Goal: Information Seeking & Learning: Learn about a topic

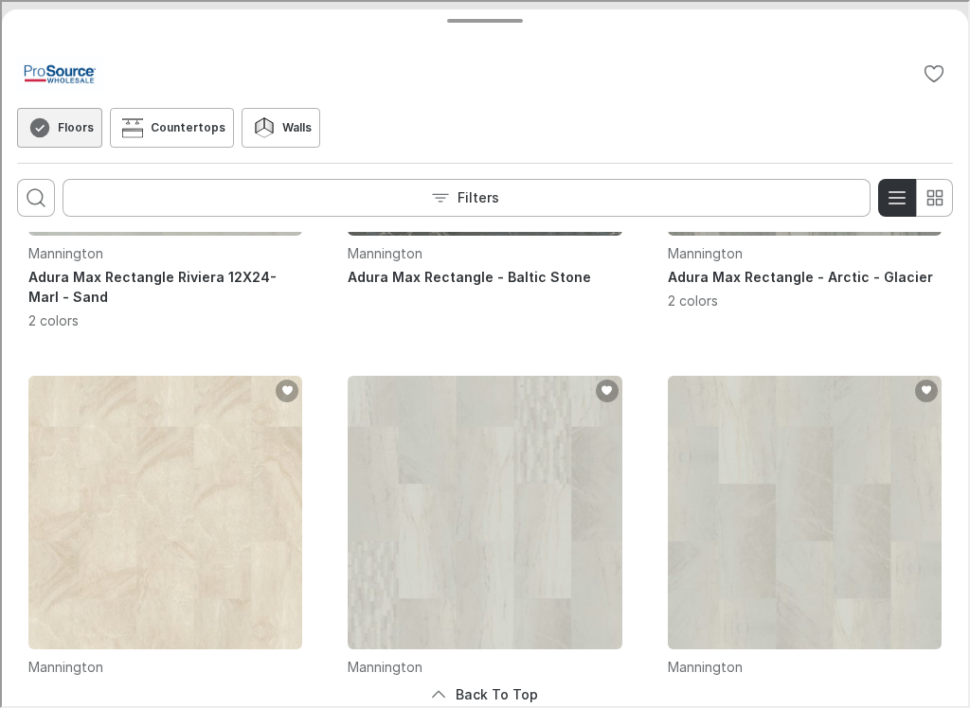
scroll to position [697, 0]
click at [510, 689] on button "Back to top" at bounding box center [483, 693] width 936 height 38
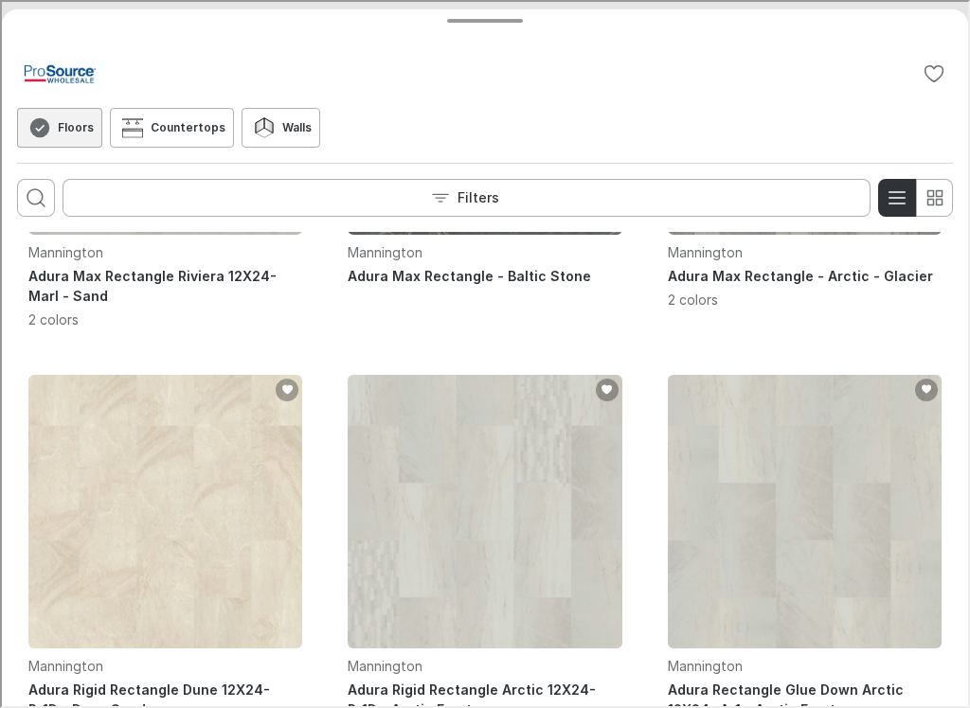
scroll to position [0, 0]
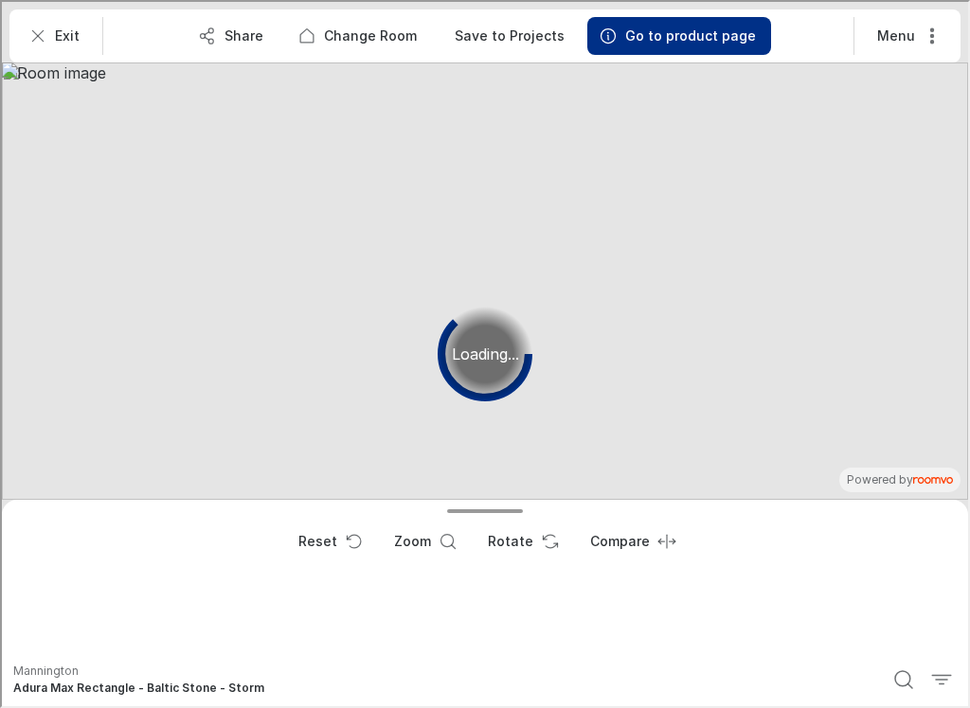
scroll to position [0, 208]
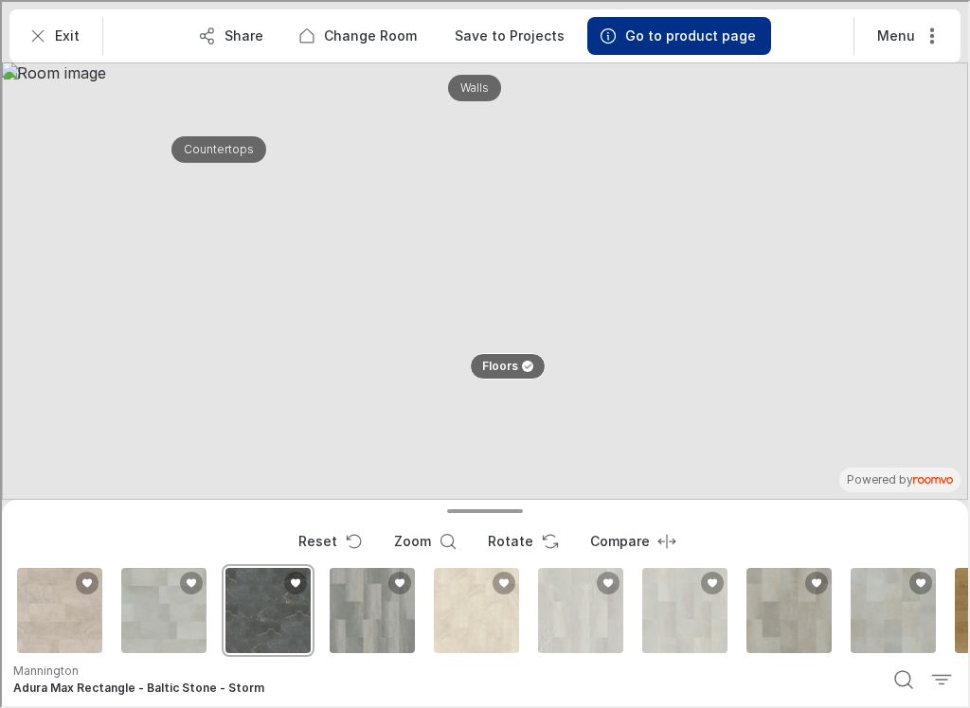
click at [365, 33] on p "Change Room" at bounding box center [368, 34] width 93 height 19
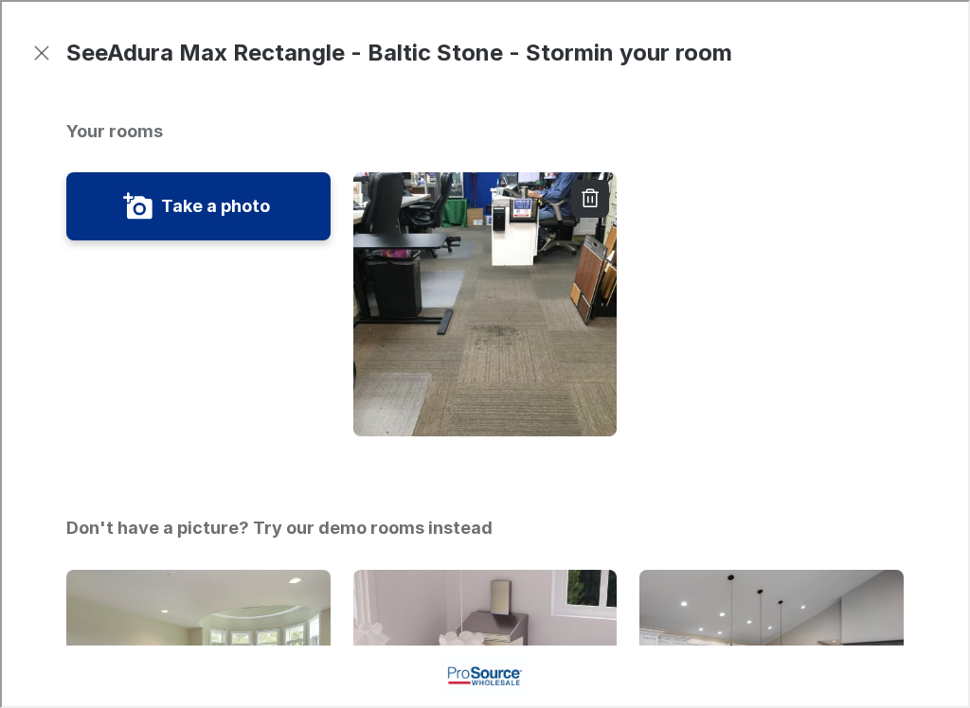
click at [381, 31] on h1 "See Adura Max Rectangle - Baltic Stone - Storm in your room" at bounding box center [482, 59] width 837 height 118
click at [24, 59] on button "Exit visualizer" at bounding box center [40, 51] width 34 height 34
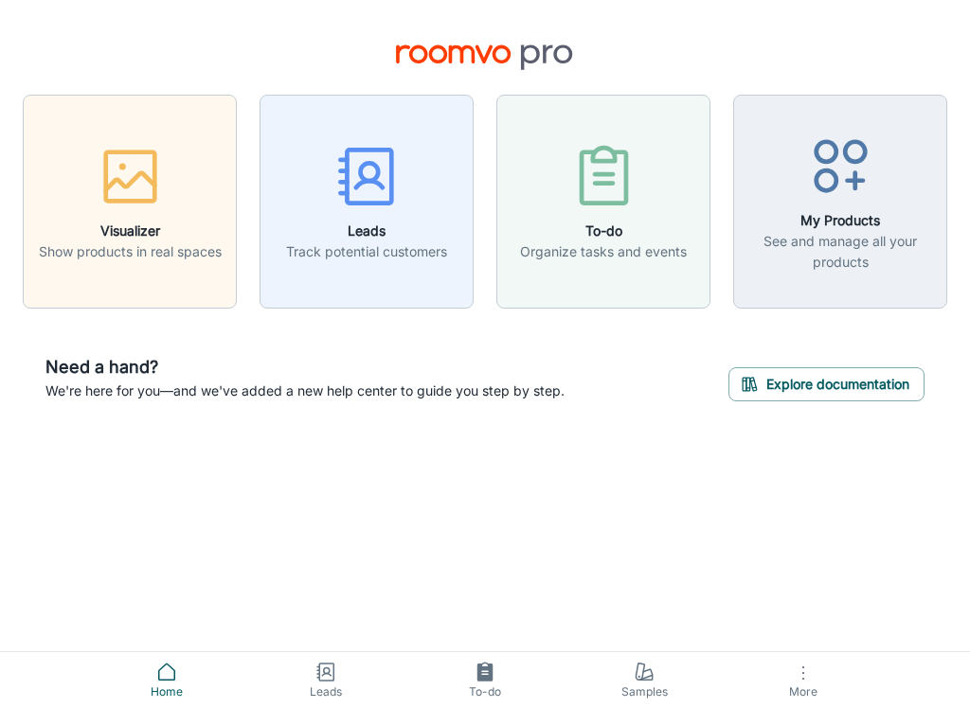
click at [151, 229] on h6 "Visualizer" at bounding box center [130, 231] width 183 height 21
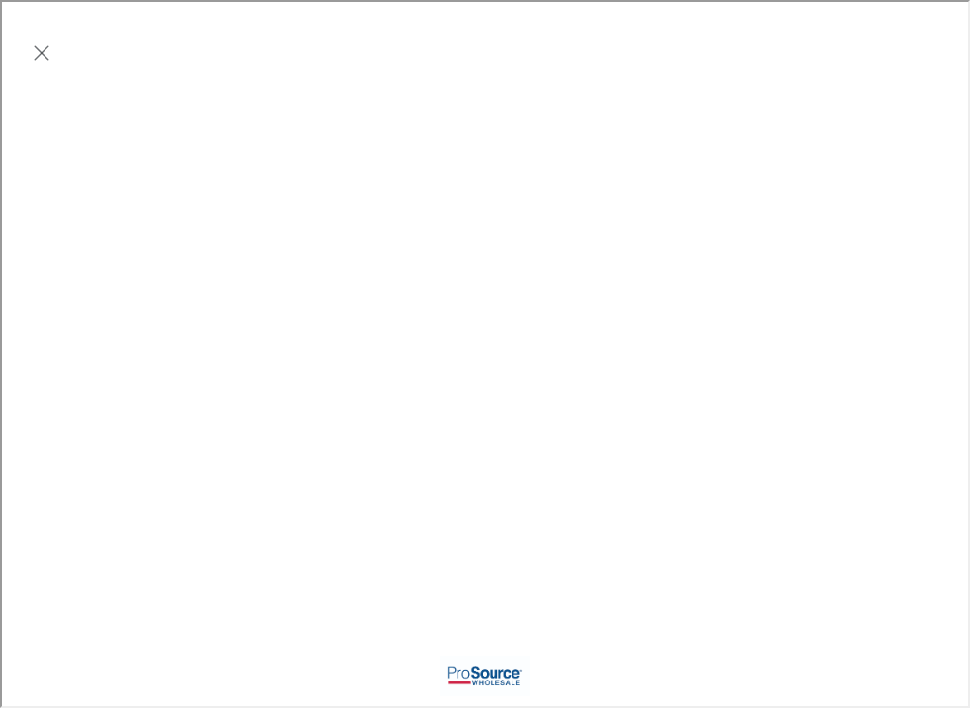
scroll to position [0, 0]
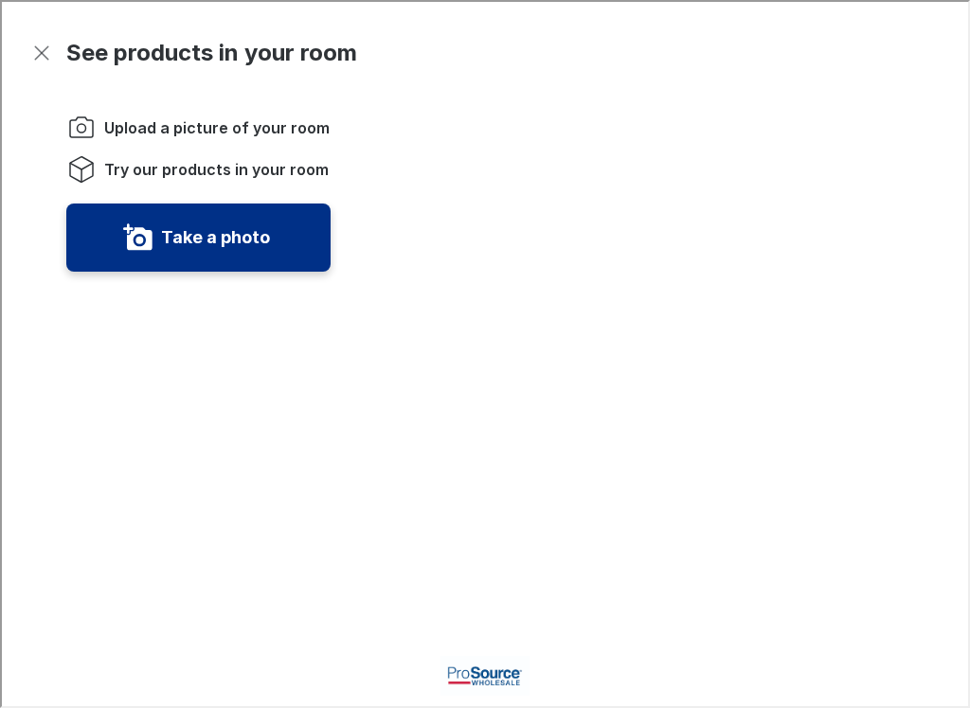
click at [177, 243] on label "Take a photo" at bounding box center [213, 236] width 109 height 30
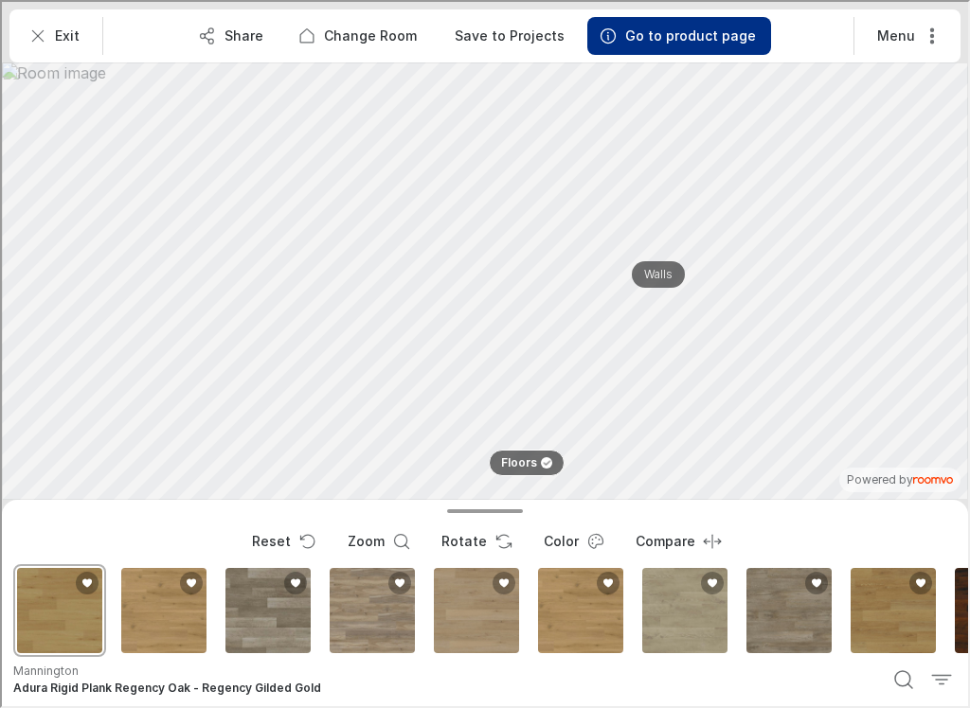
click at [678, 26] on p "Go to product page" at bounding box center [688, 34] width 131 height 19
click at [653, 37] on p "Go to product page" at bounding box center [688, 34] width 131 height 19
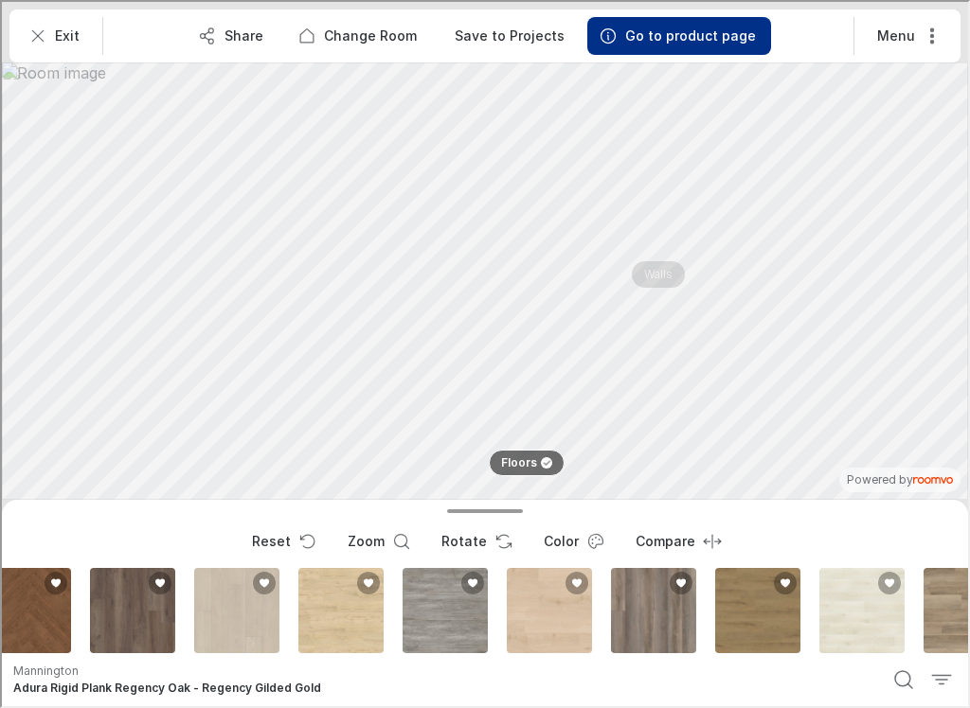
click at [587, 541] on icon "Open color dialog" at bounding box center [594, 539] width 14 height 14
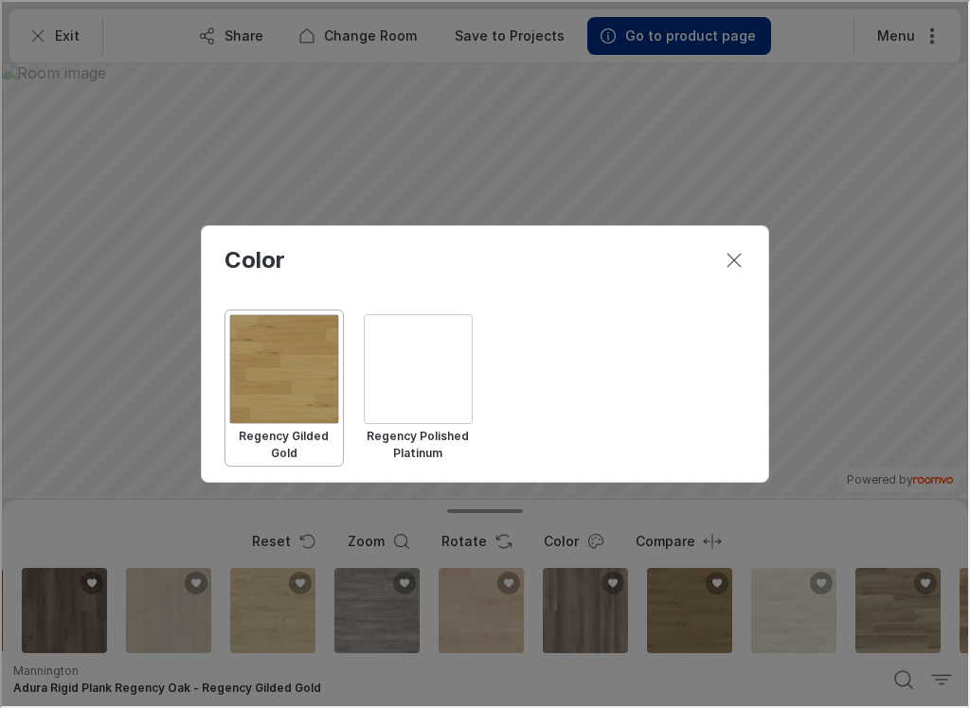
scroll to position [0, 1355]
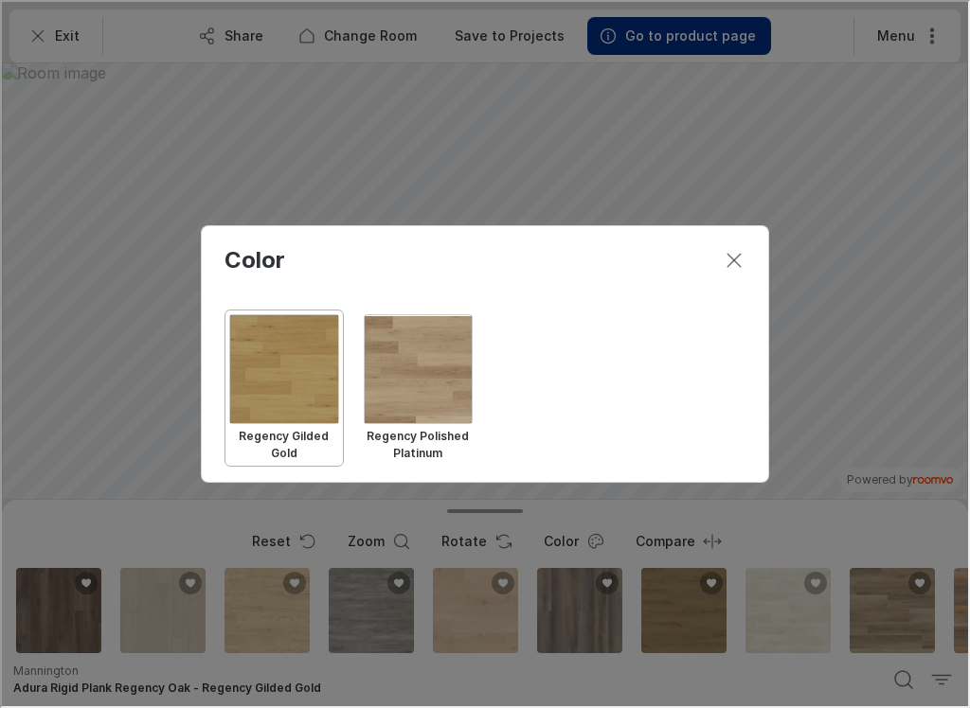
click at [740, 242] on button "Close dialog" at bounding box center [732, 259] width 38 height 38
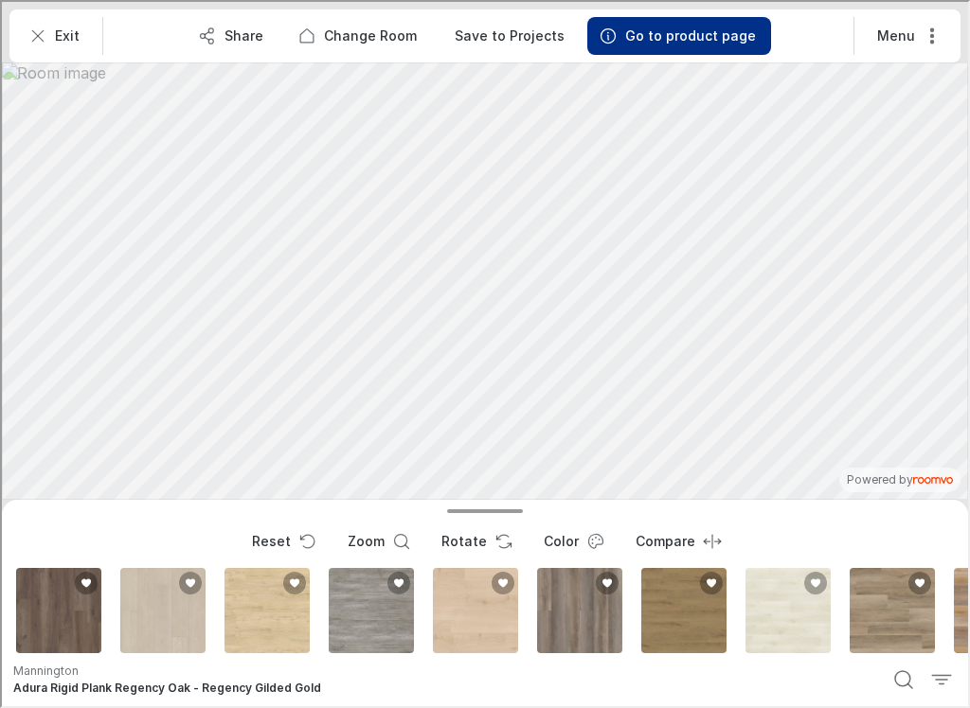
click at [584, 531] on icon "Open color dialog" at bounding box center [593, 539] width 19 height 19
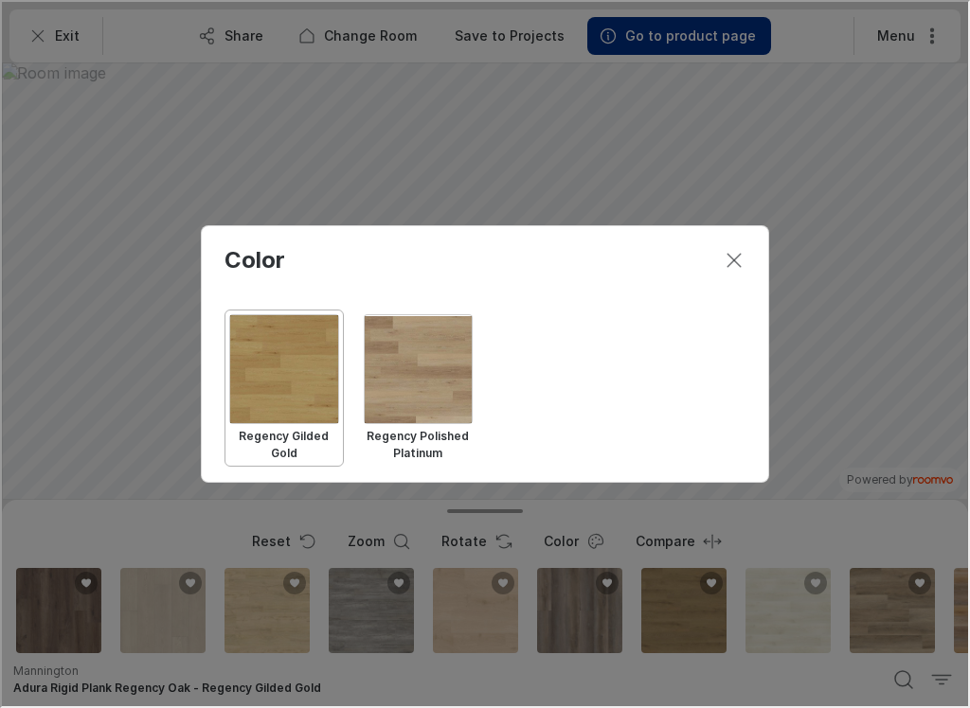
click at [735, 257] on line "Close dialog" at bounding box center [731, 259] width 13 height 13
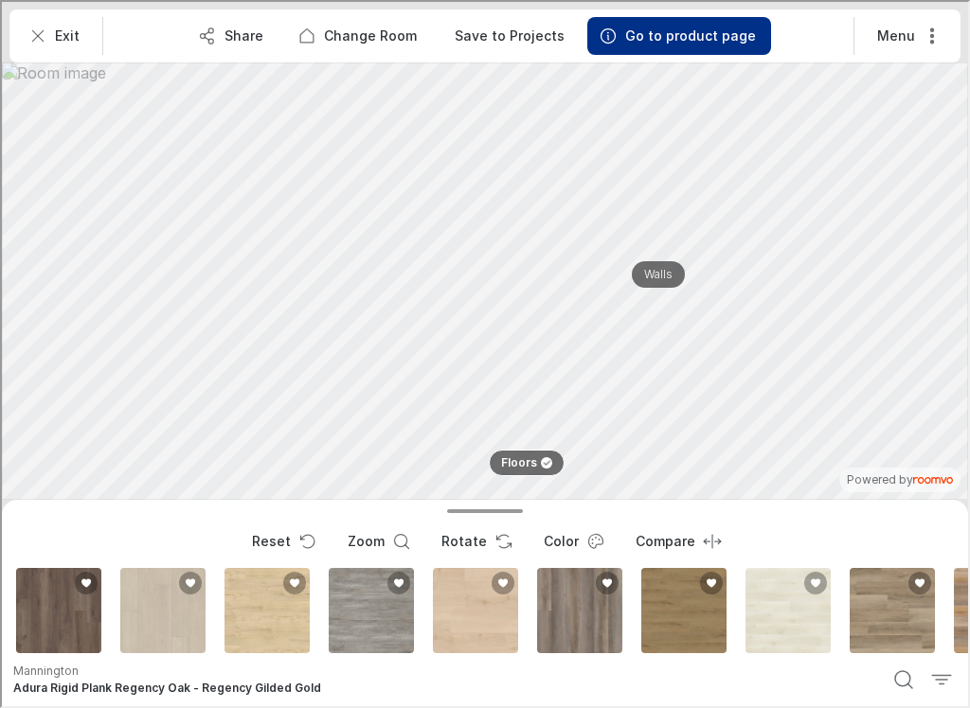
click at [669, 267] on p "Walls" at bounding box center [656, 273] width 28 height 16
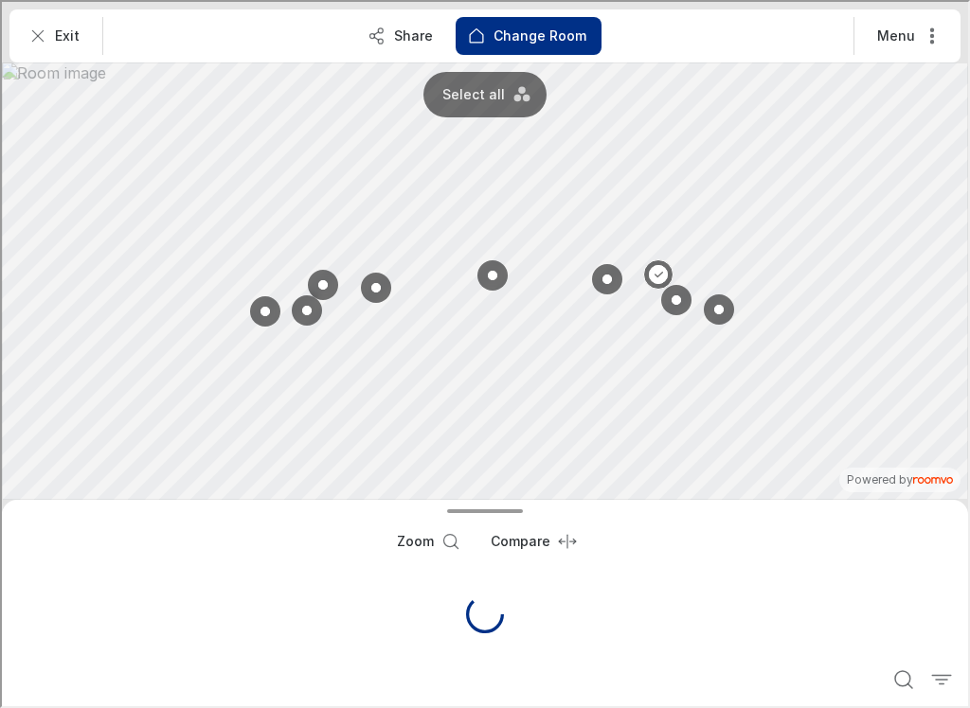
click at [660, 266] on button at bounding box center [656, 273] width 30 height 30
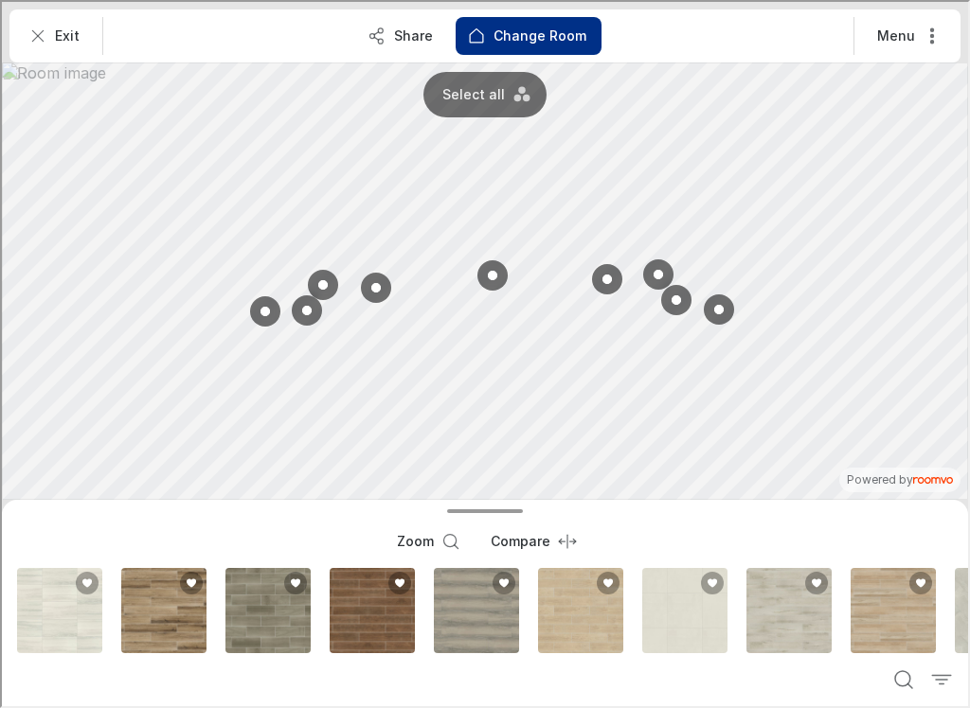
click at [494, 260] on button at bounding box center [490, 274] width 30 height 30
click at [497, 262] on button at bounding box center [490, 274] width 30 height 30
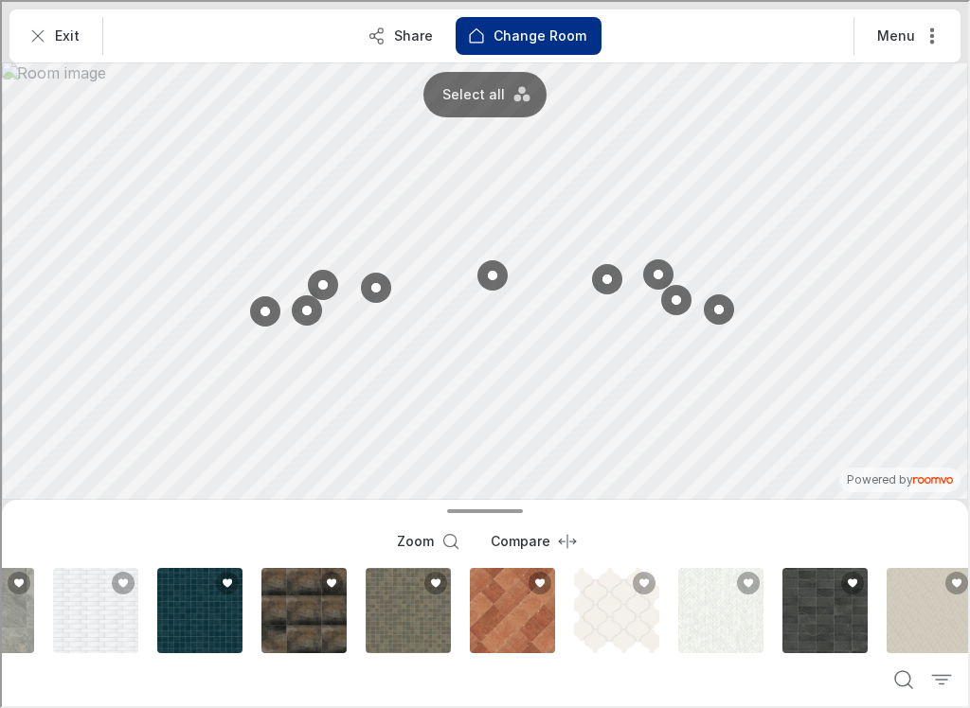
scroll to position [0, 3718]
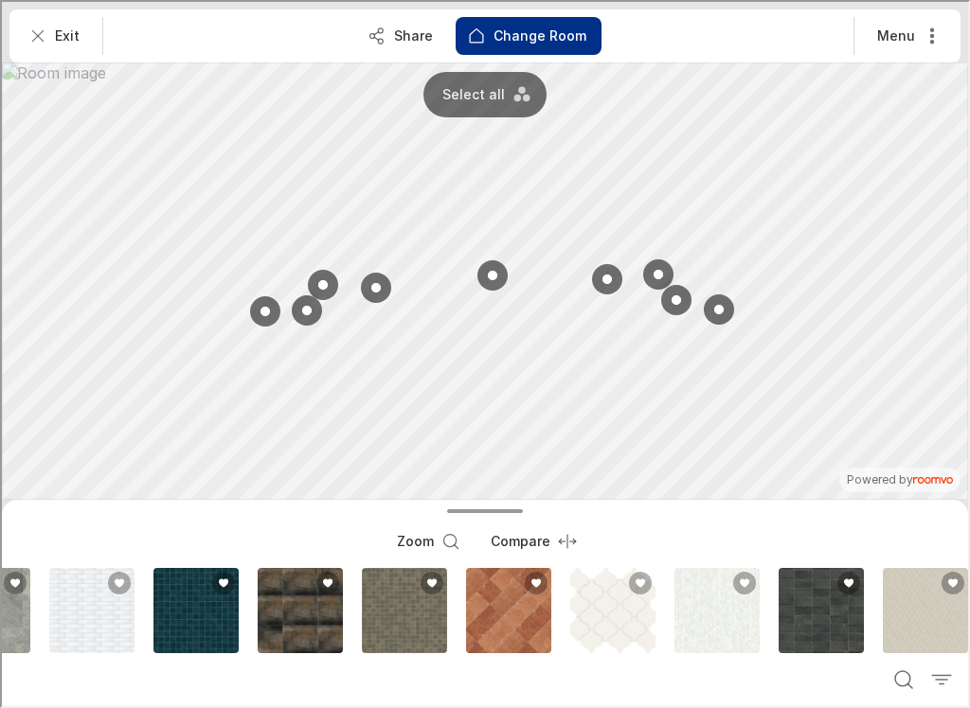
click at [832, 617] on div "Pietra Divina Bamboo 6X12 Mm 12X12 Straight Edge Hn" at bounding box center [819, 609] width 93 height 93
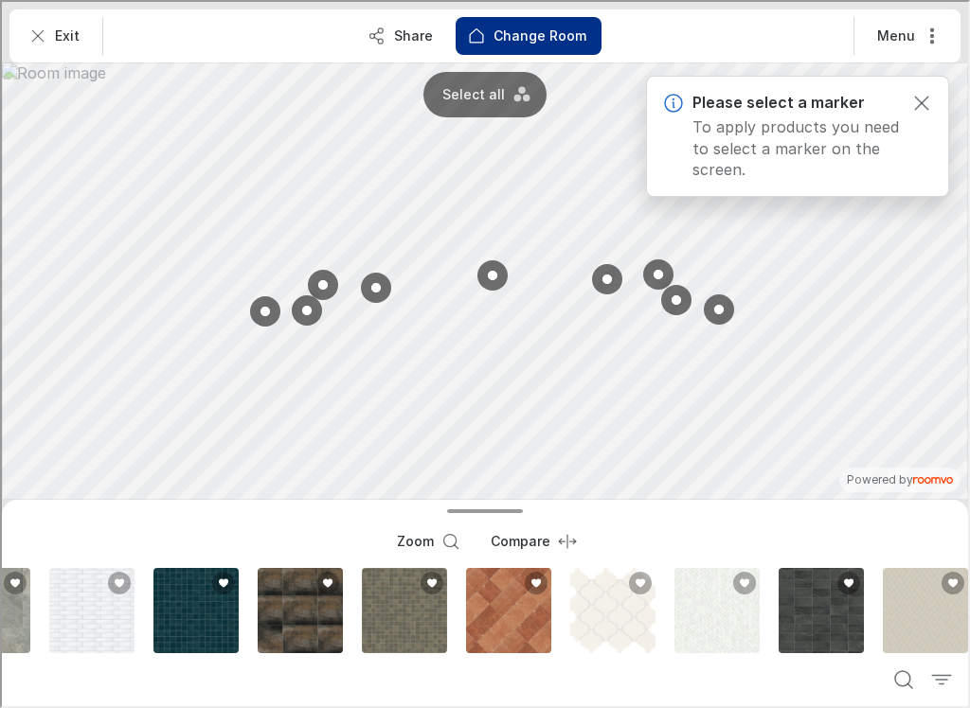
click at [492, 264] on button at bounding box center [490, 274] width 30 height 30
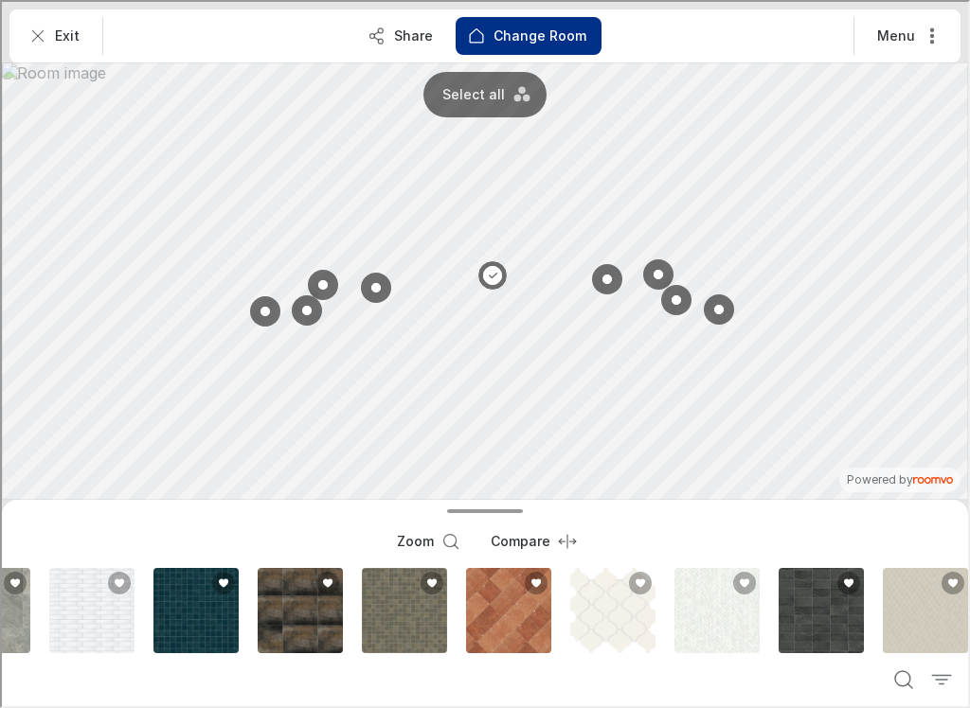
click at [839, 619] on div "Pietra Divina Bamboo 6X12 Mm 12X12 Straight Edge Hn" at bounding box center [819, 609] width 93 height 93
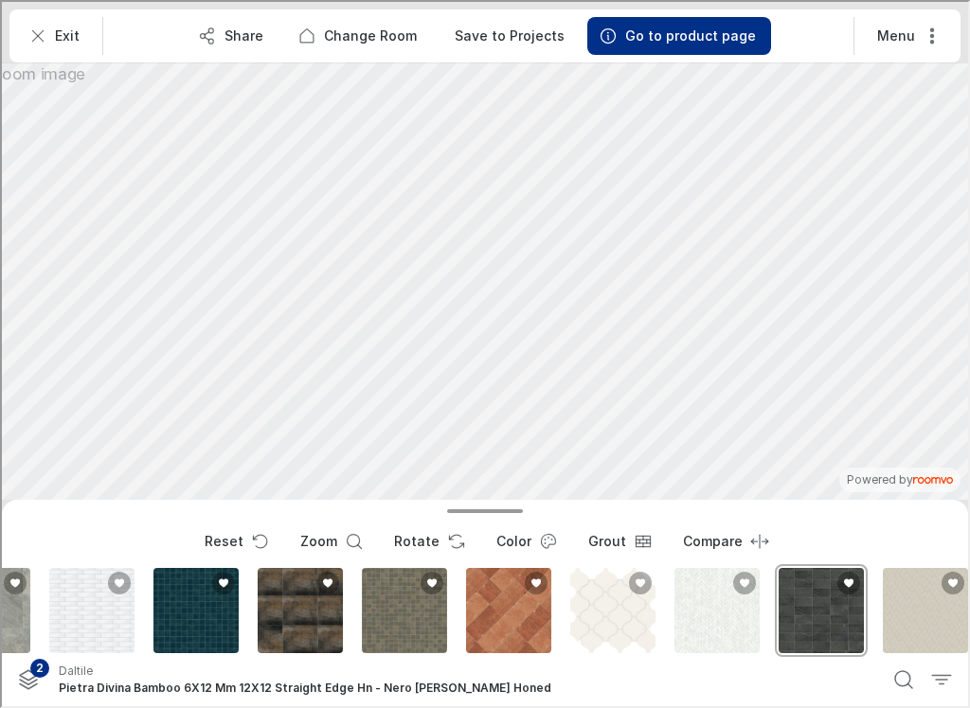
click at [683, 39] on p "Go to product page" at bounding box center [688, 34] width 131 height 19
click at [644, 39] on p "Go to product page" at bounding box center [688, 34] width 131 height 19
click at [686, 277] on button "Walls" at bounding box center [666, 284] width 69 height 27
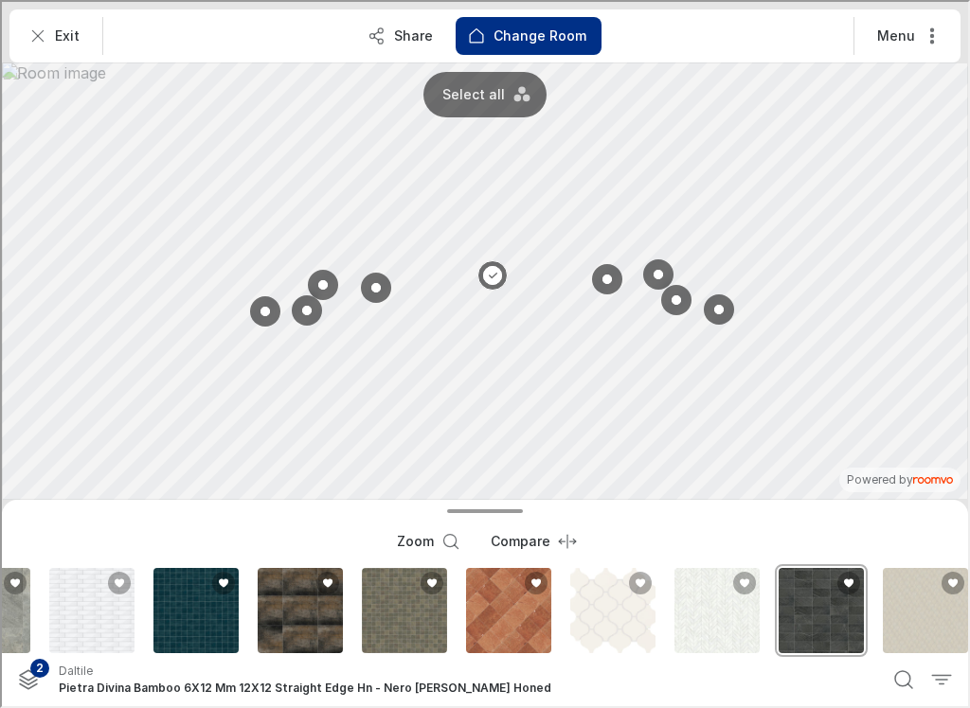
click at [492, 277] on button at bounding box center [490, 274] width 30 height 30
click at [499, 263] on button at bounding box center [490, 274] width 30 height 30
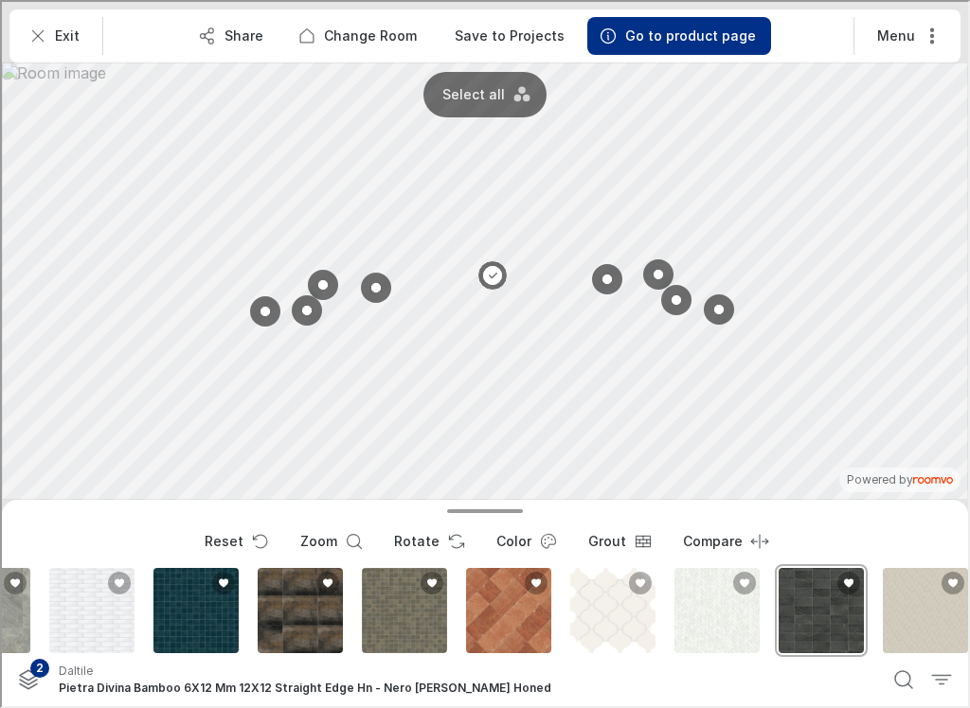
click at [537, 534] on icon "Open color dialog" at bounding box center [546, 539] width 19 height 19
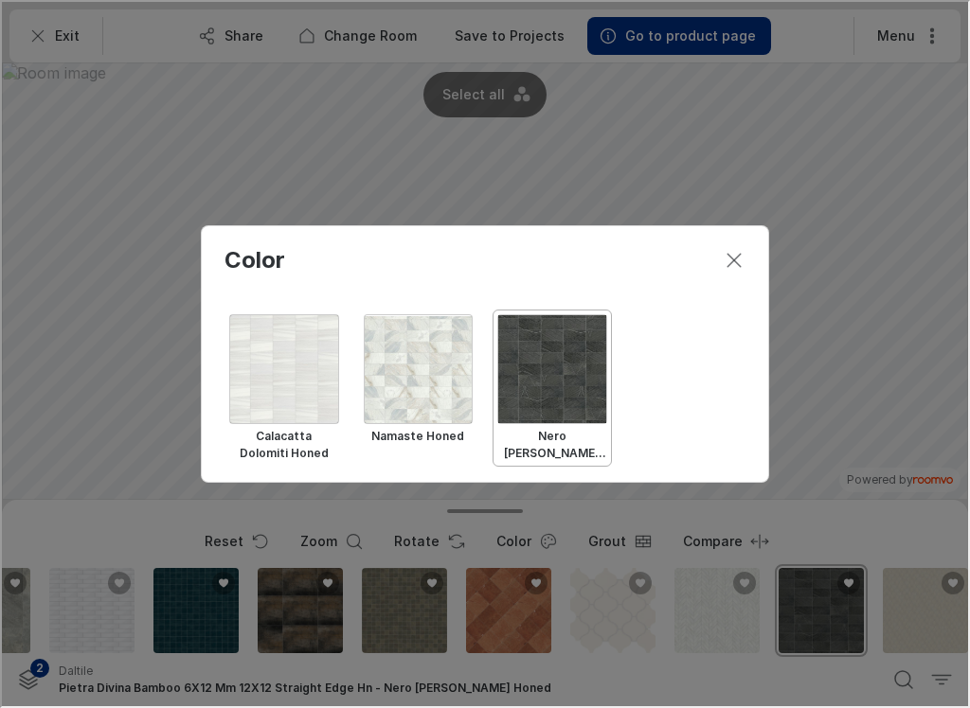
click at [729, 244] on button "Close dialog" at bounding box center [732, 259] width 38 height 38
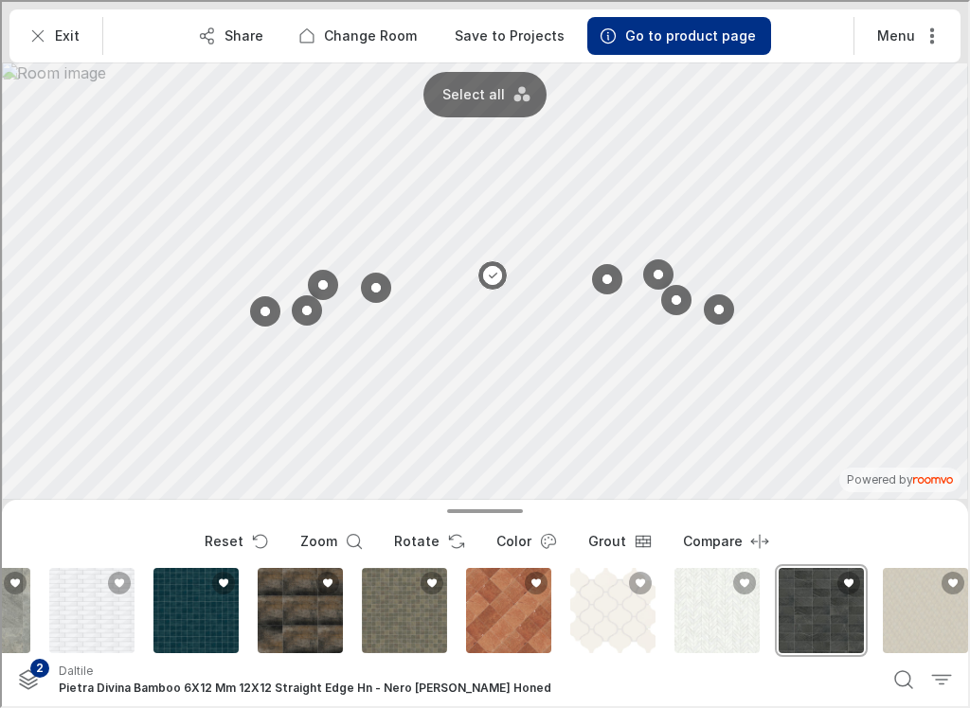
click at [23, 677] on polygon "See products applied in the visualizer" at bounding box center [26, 674] width 17 height 10
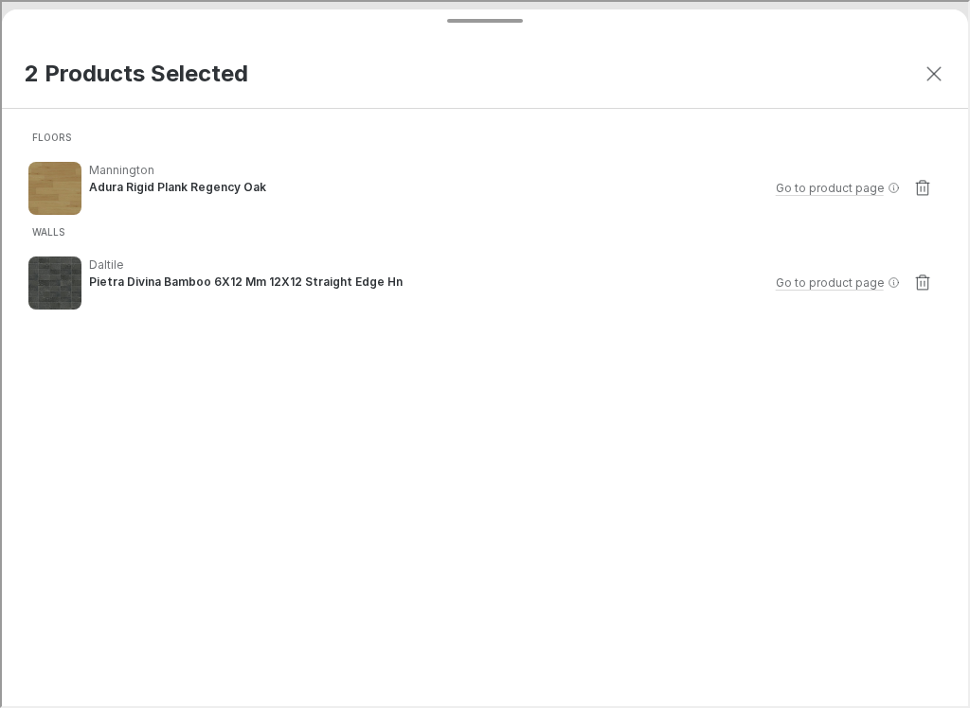
click at [924, 82] on icon "Close dialog" at bounding box center [932, 72] width 23 height 23
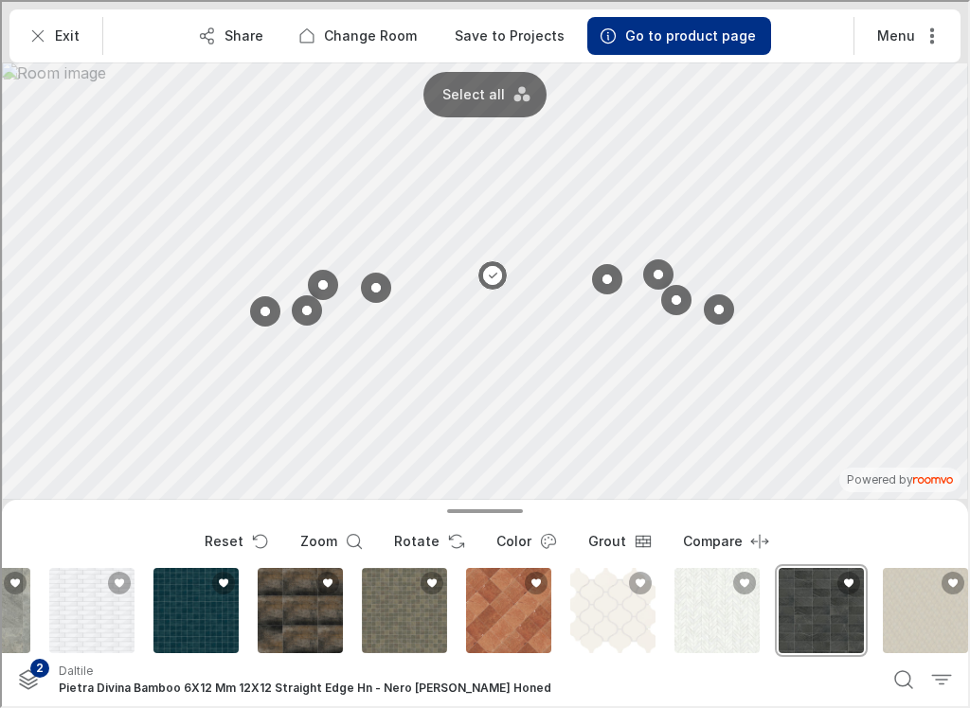
click at [895, 17] on button "Menu" at bounding box center [905, 34] width 91 height 38
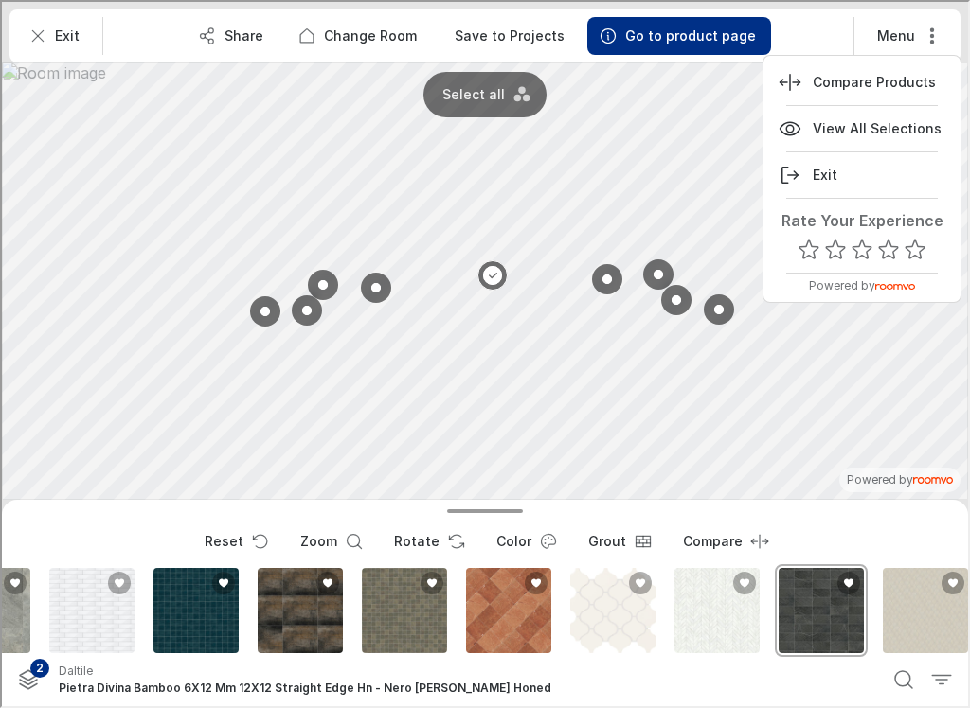
click at [850, 406] on div at bounding box center [483, 352] width 966 height 705
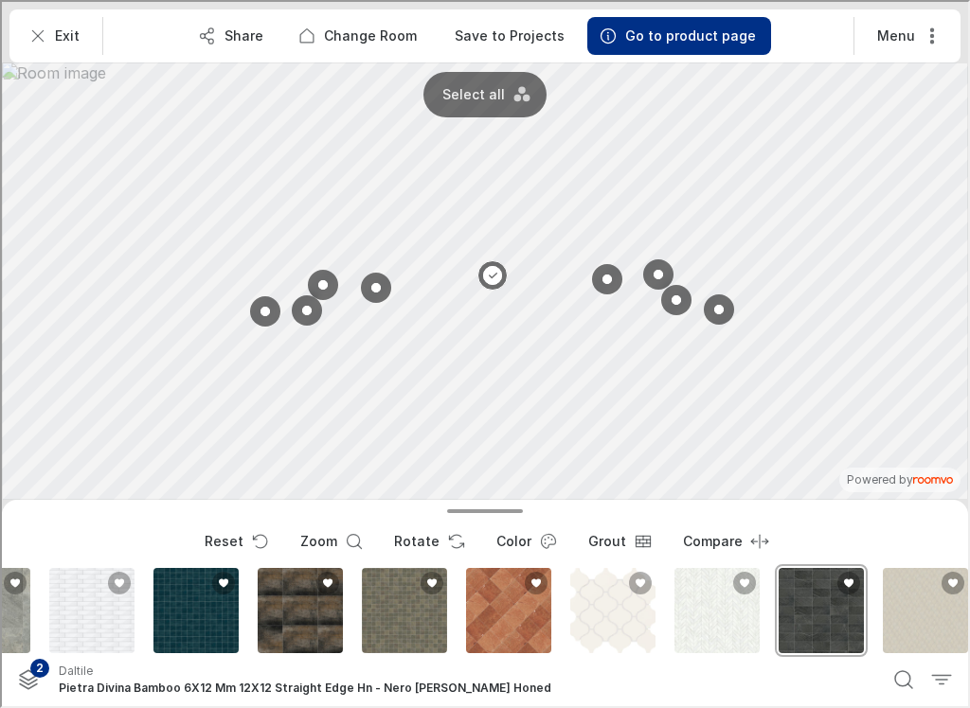
click at [695, 37] on p "Go to product page" at bounding box center [688, 34] width 131 height 19
click at [510, 85] on icon "button" at bounding box center [519, 92] width 19 height 19
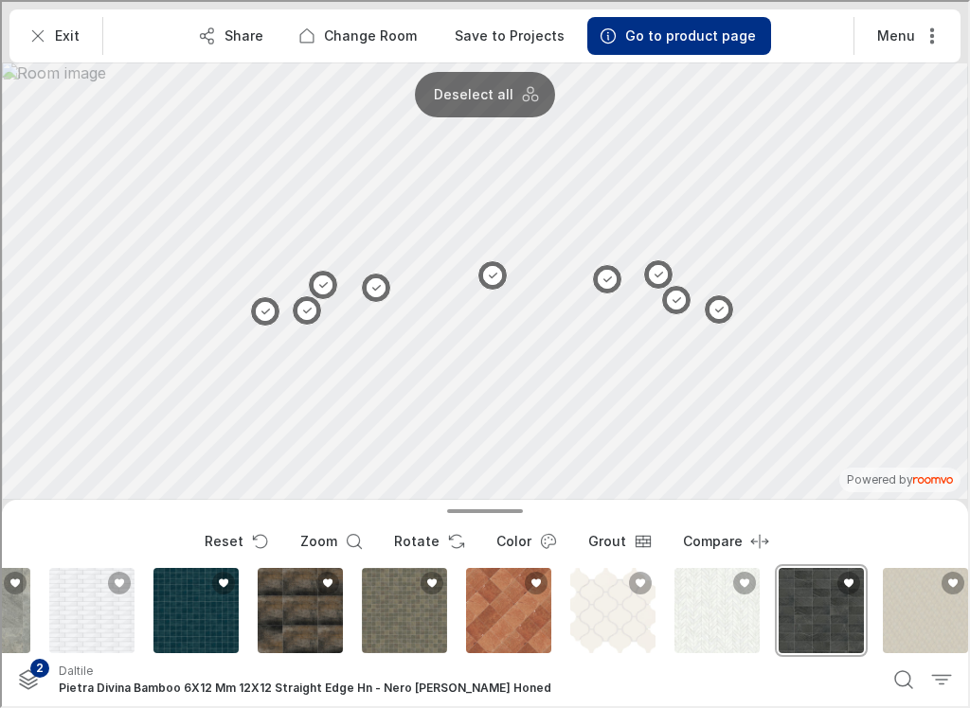
click at [496, 79] on button "Deselect all" at bounding box center [483, 93] width 125 height 30
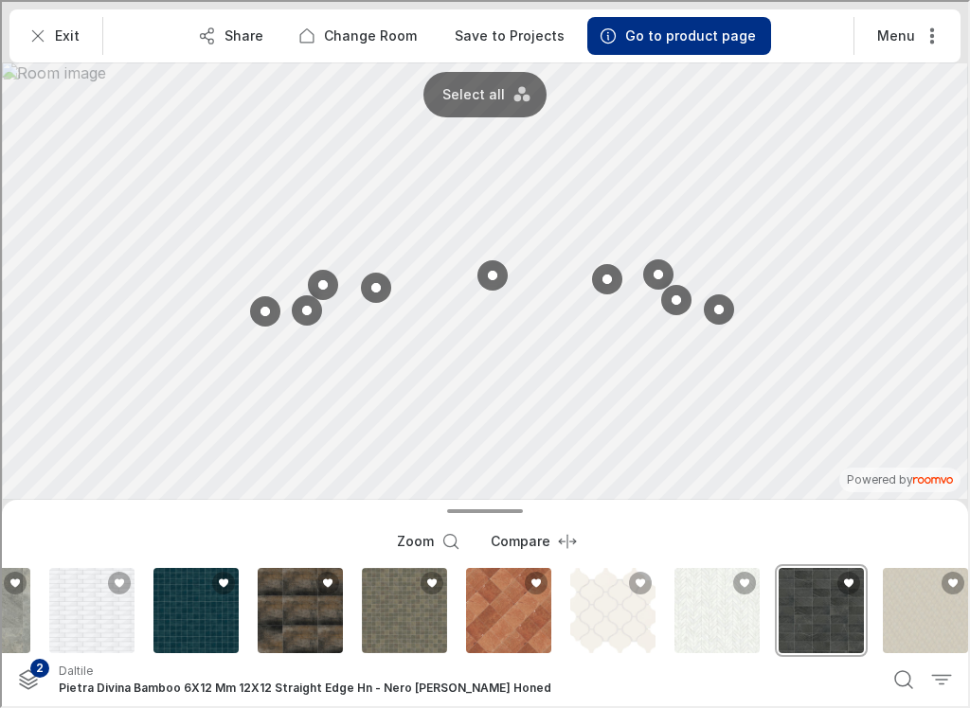
click at [499, 88] on p "Select all" at bounding box center [471, 92] width 63 height 19
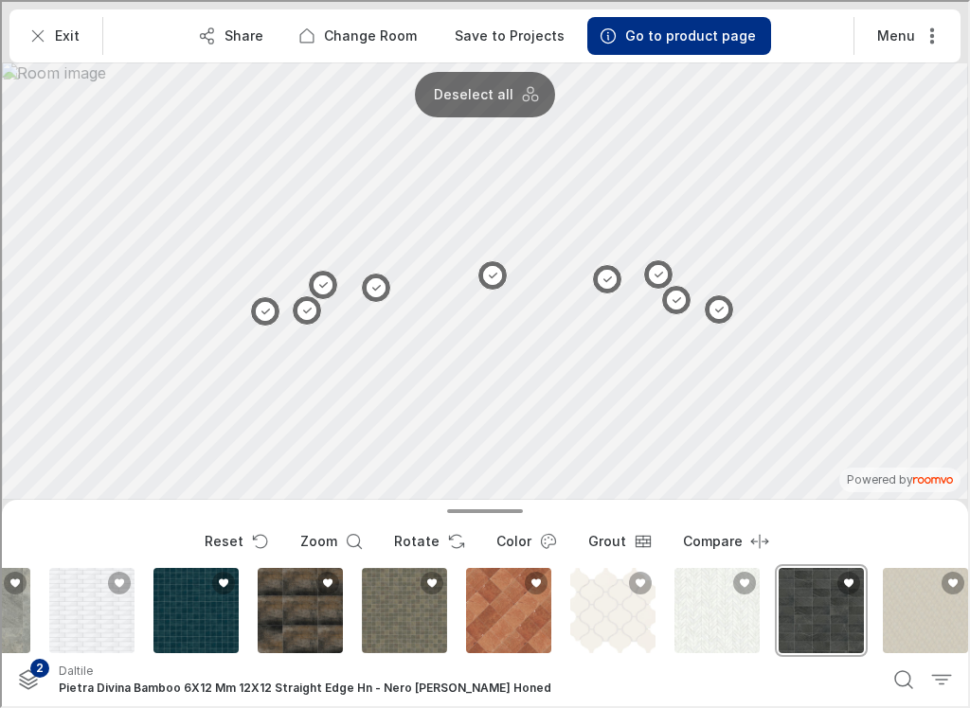
click at [519, 87] on icon "button" at bounding box center [528, 92] width 19 height 19
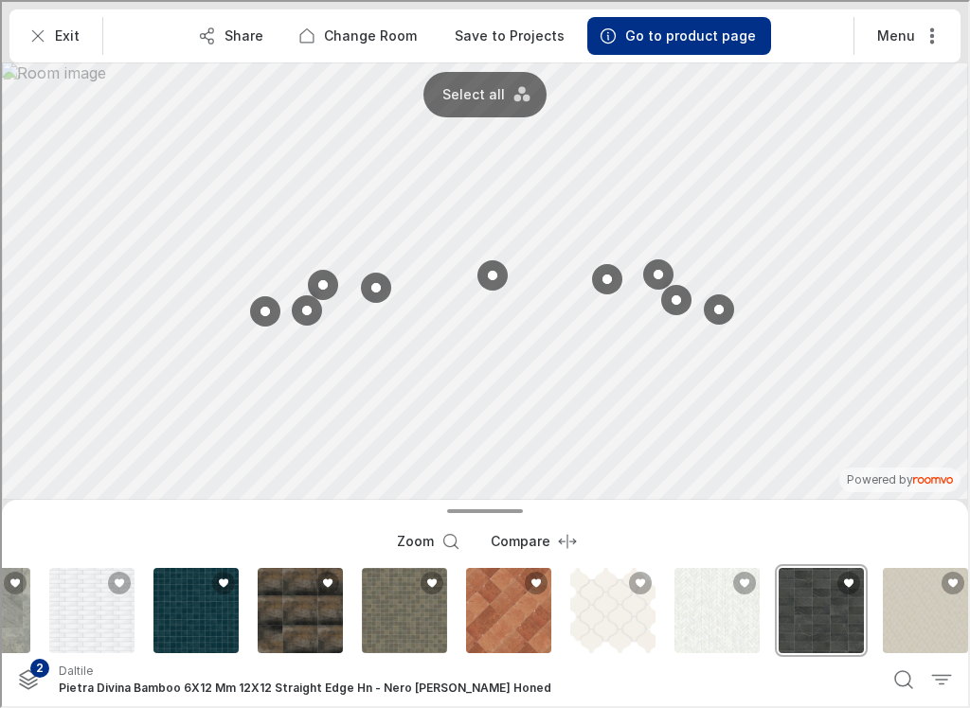
click at [493, 270] on button at bounding box center [490, 274] width 30 height 30
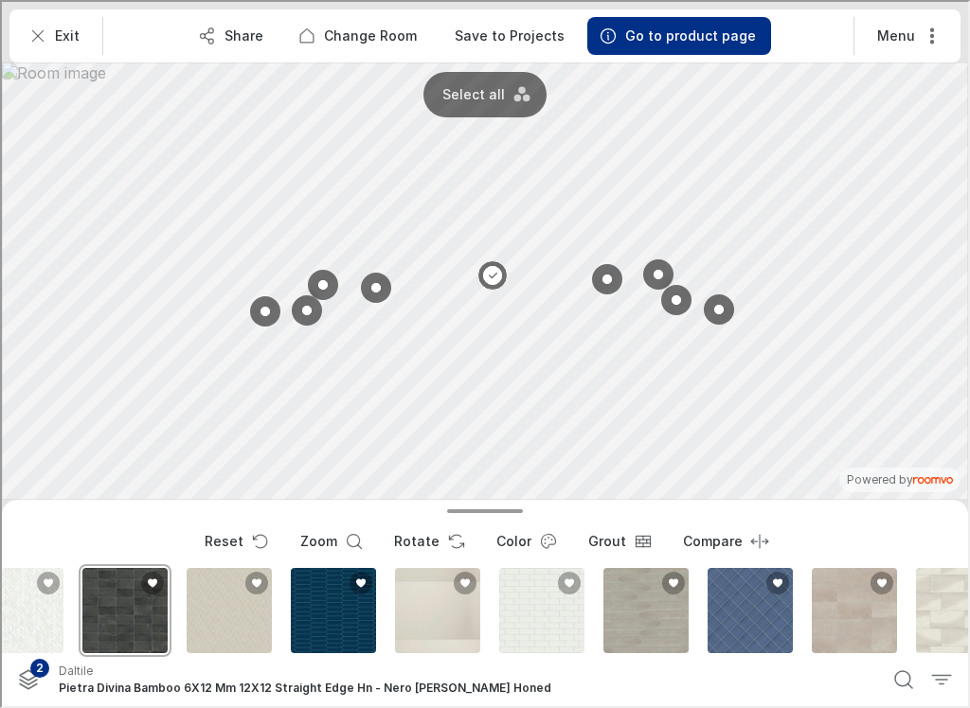
scroll to position [0, 4415]
click at [292, 671] on div "Daltile" at bounding box center [463, 669] width 813 height 17
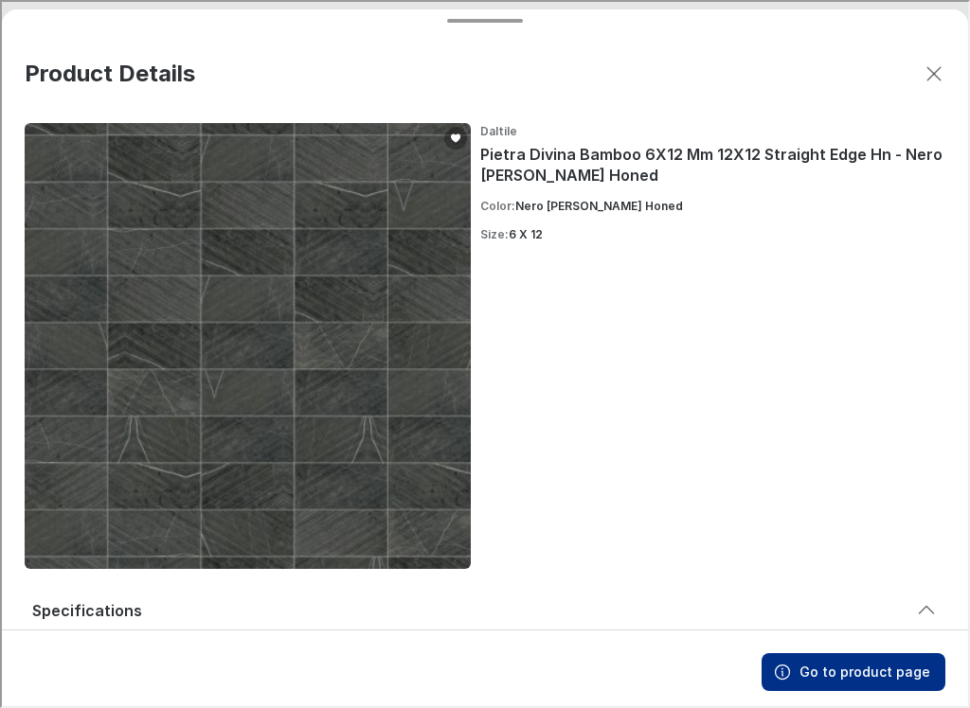
click at [913, 62] on button "Close dialog" at bounding box center [932, 72] width 38 height 38
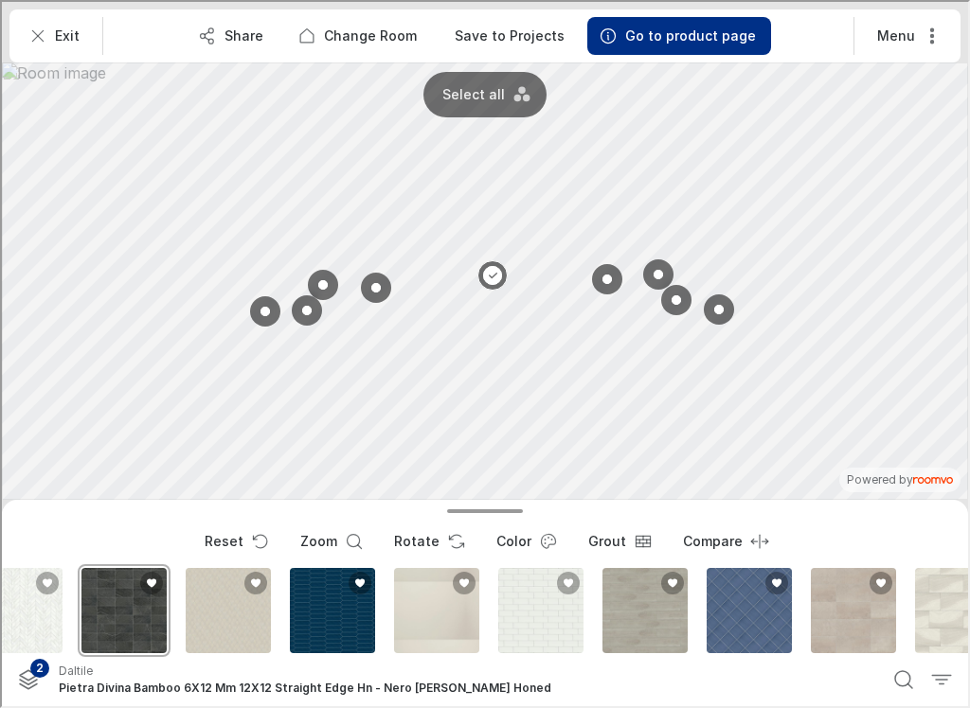
click at [884, 684] on button "1" at bounding box center [902, 678] width 38 height 38
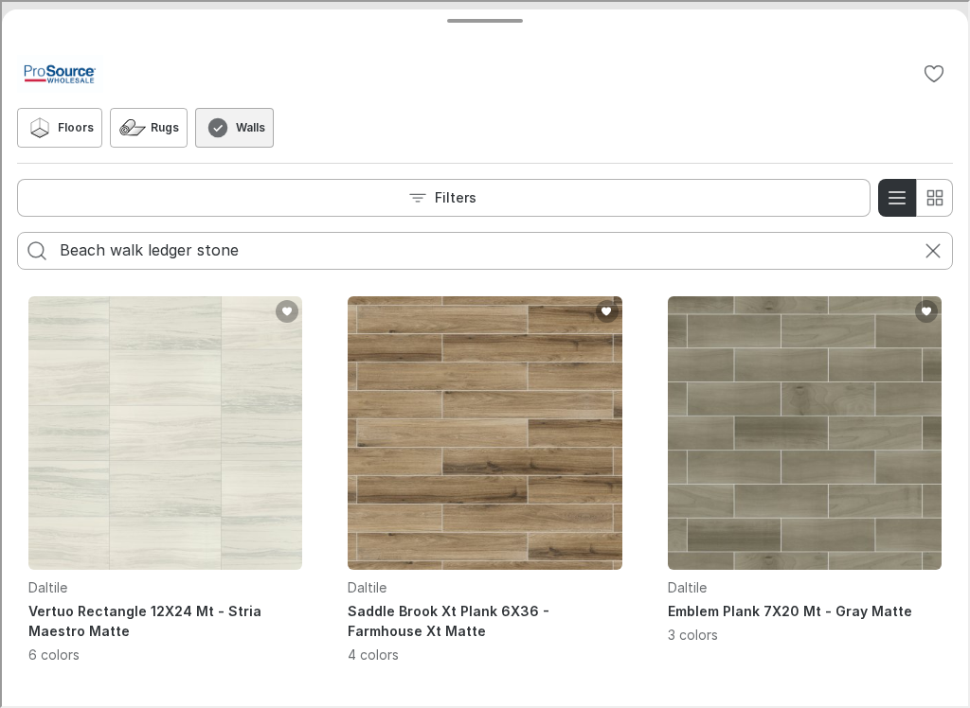
click at [787, 236] on input "Beach walk ledger stone" at bounding box center [483, 249] width 850 height 30
click at [802, 247] on input "Beach walk ledger stone" at bounding box center [483, 249] width 850 height 30
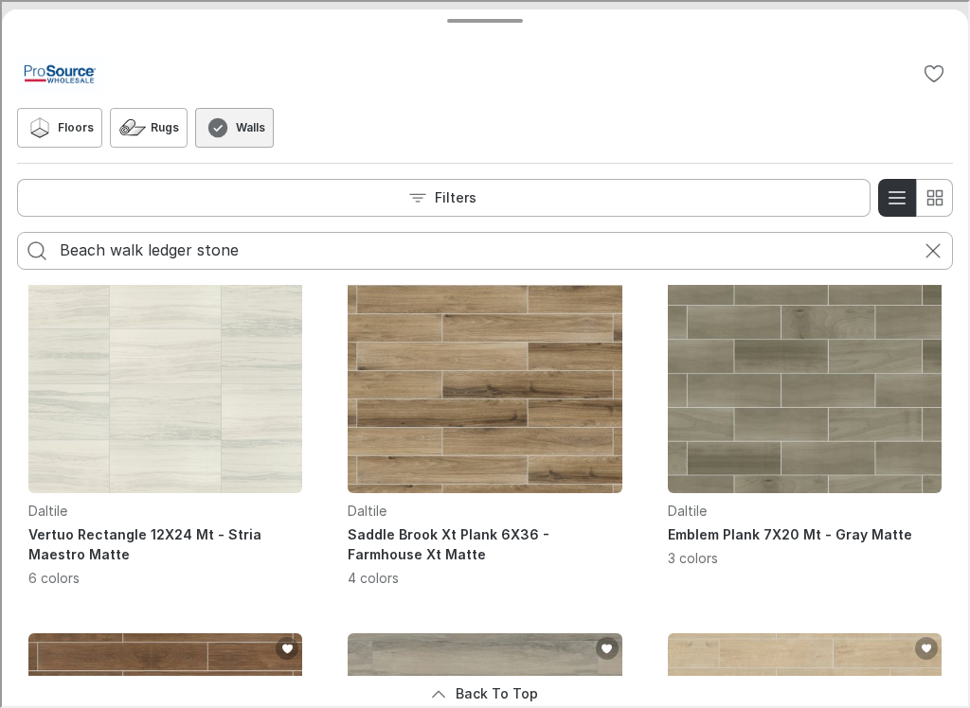
scroll to position [78, 0]
click at [884, 412] on img "See Emblem Plank 7X20 Mt in the room" at bounding box center [803, 354] width 274 height 274
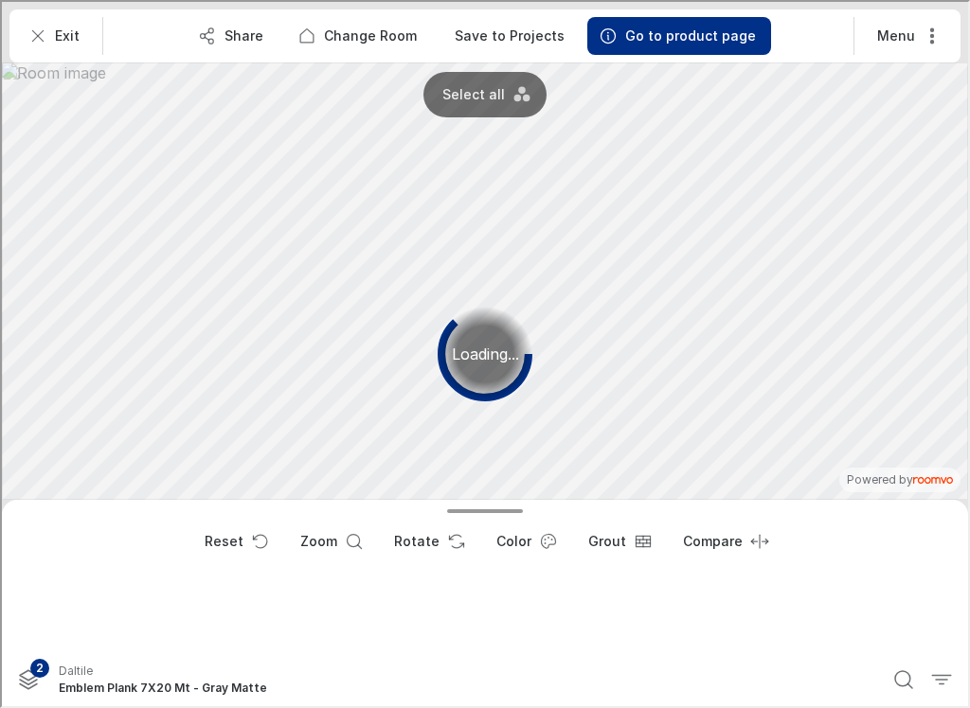
scroll to position [0, 104]
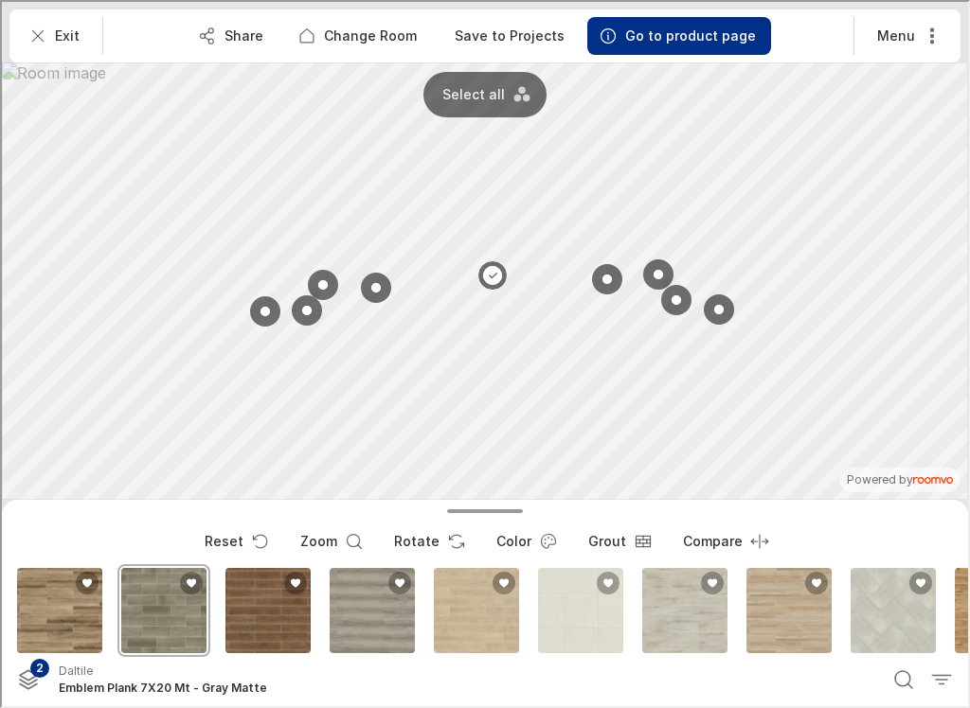
click at [913, 675] on button "1" at bounding box center [902, 678] width 38 height 38
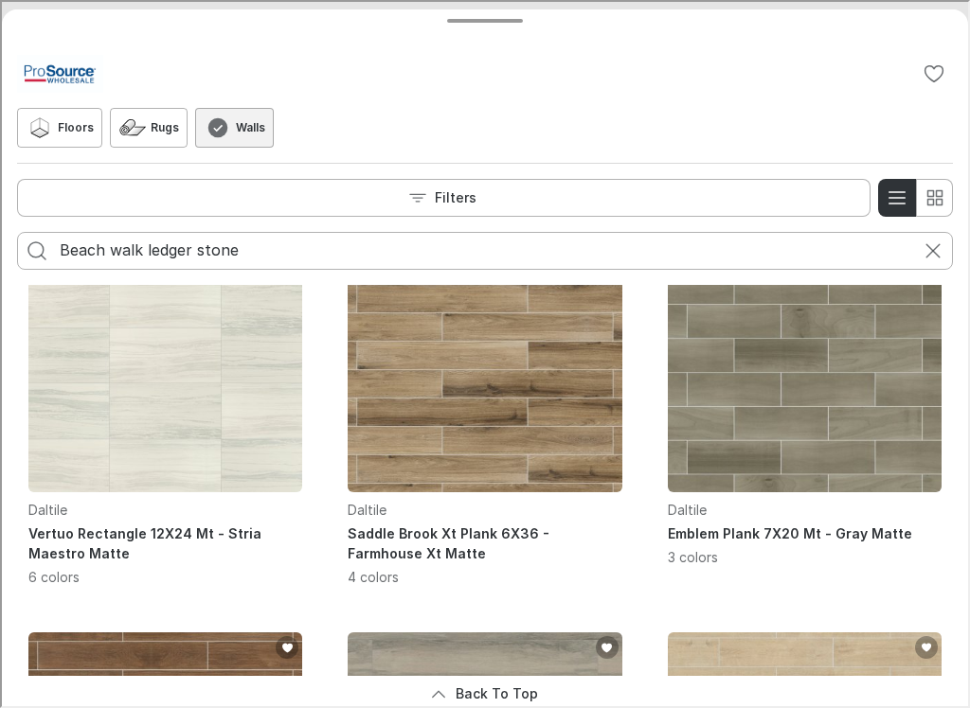
click at [224, 238] on input "Beach walk ledger stone" at bounding box center [483, 249] width 850 height 30
click at [38, 241] on icon "Search for products" at bounding box center [35, 249] width 23 height 23
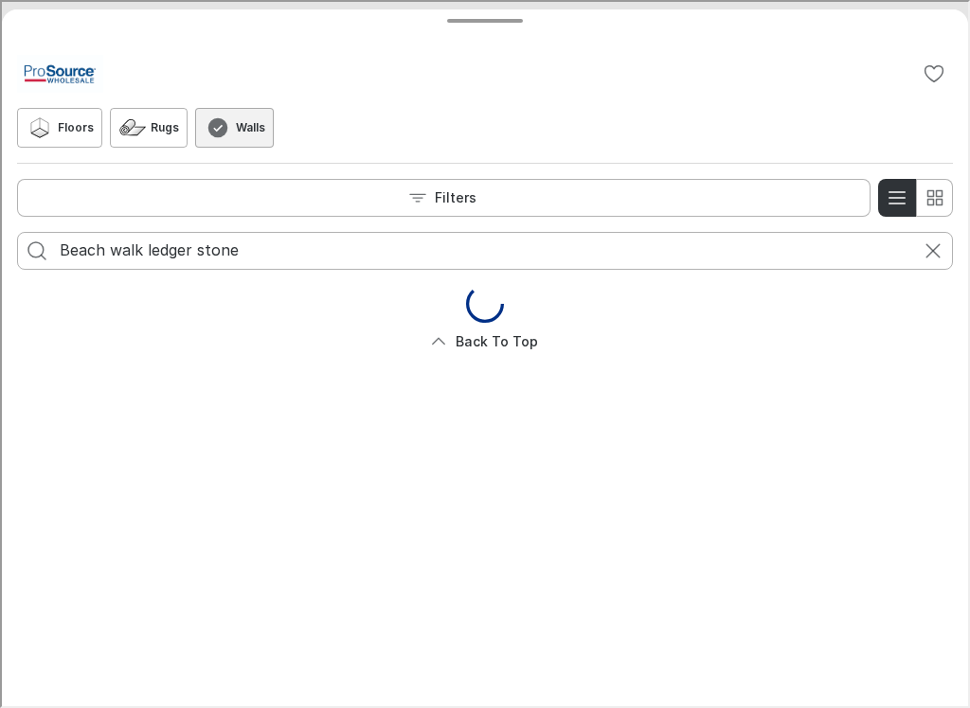
scroll to position [0, 0]
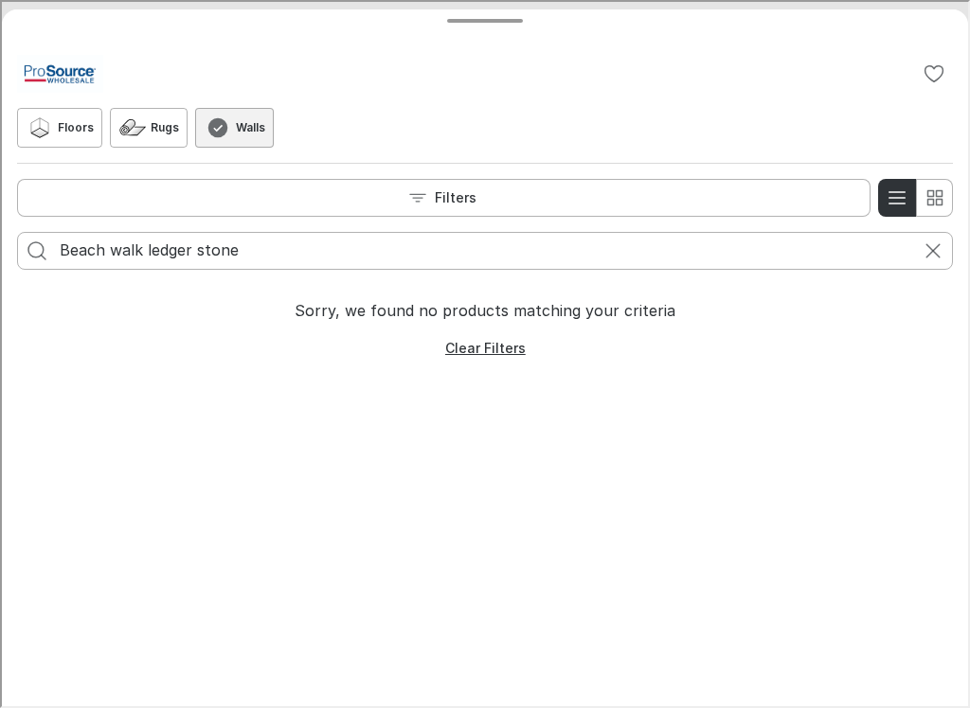
click at [259, 245] on input "Beach walk ledger stone" at bounding box center [483, 249] width 850 height 30
type input "B"
type input "Ledger stone"
click at [29, 240] on icon "Search for products" at bounding box center [35, 249] width 23 height 23
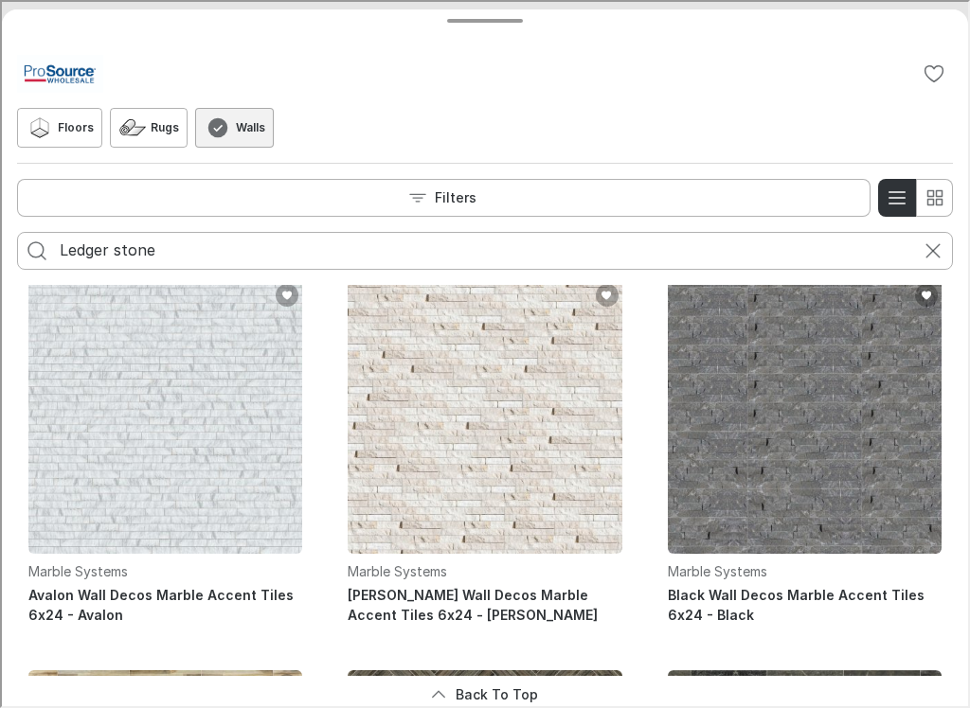
scroll to position [10, 0]
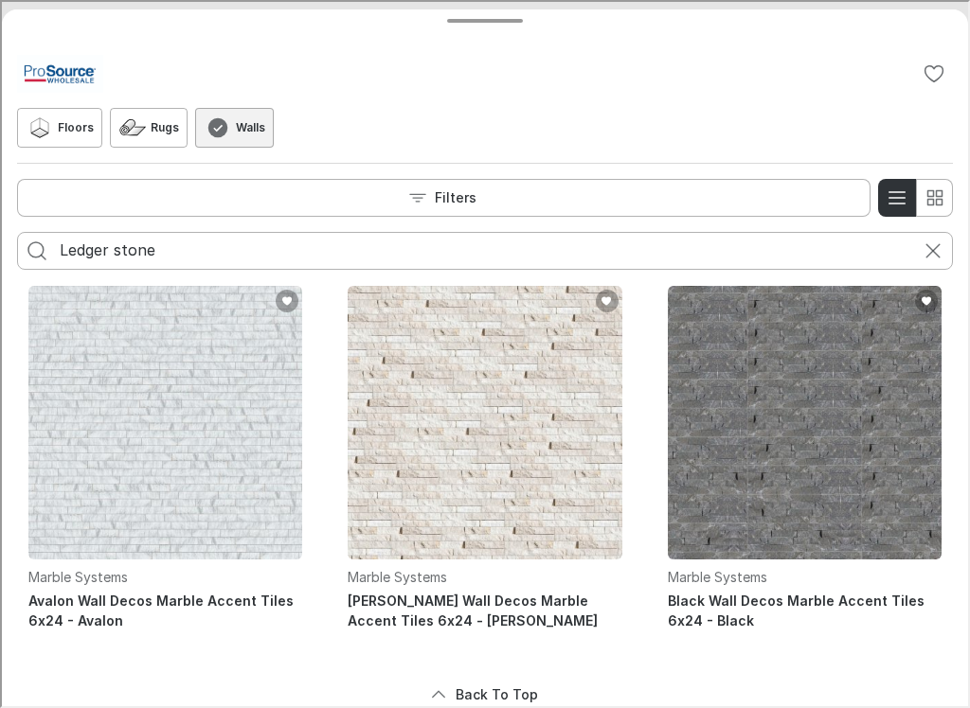
click at [484, 469] on img "See Diana Royal Wall Decos Marble Accent Tiles 6x24 in the room" at bounding box center [483, 421] width 274 height 274
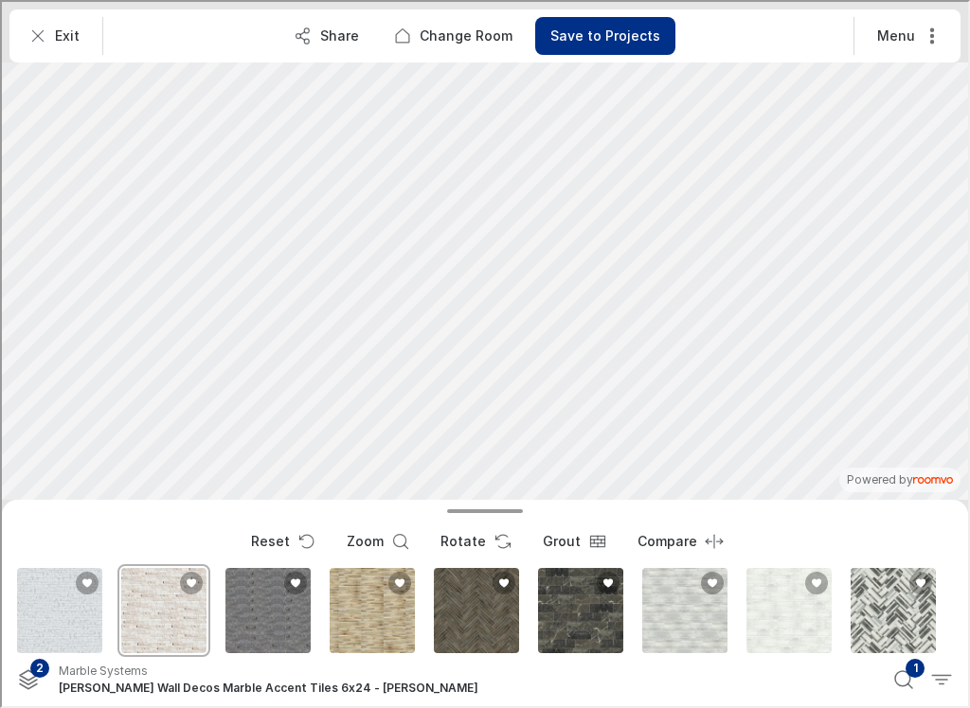
click at [194, 671] on div "Marble Systems" at bounding box center [463, 669] width 813 height 17
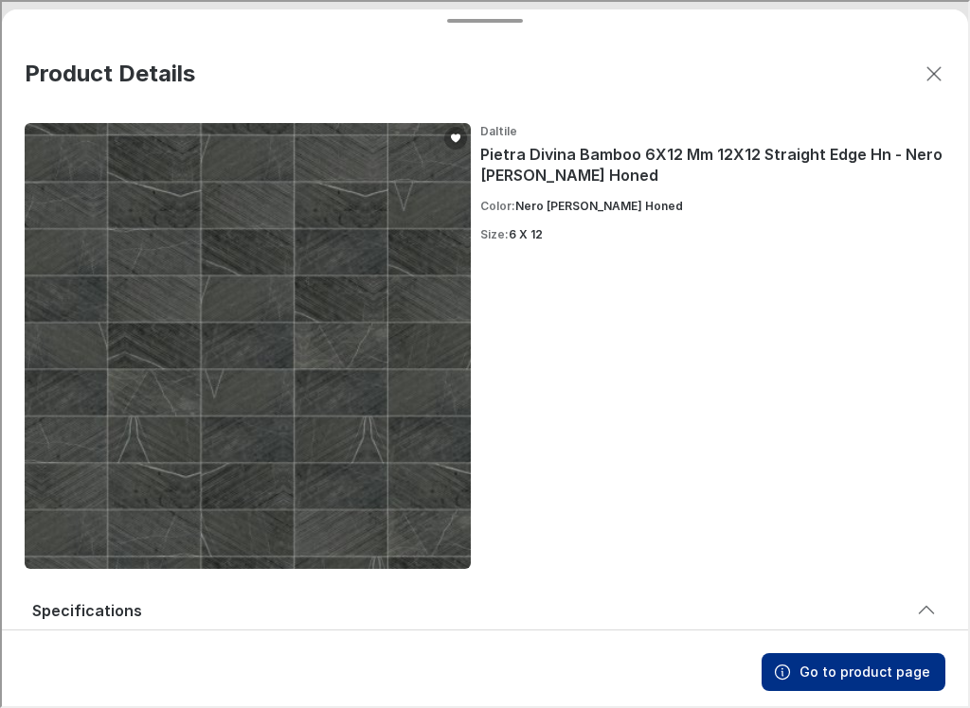
click at [930, 81] on icon "Close dialog" at bounding box center [932, 72] width 23 height 23
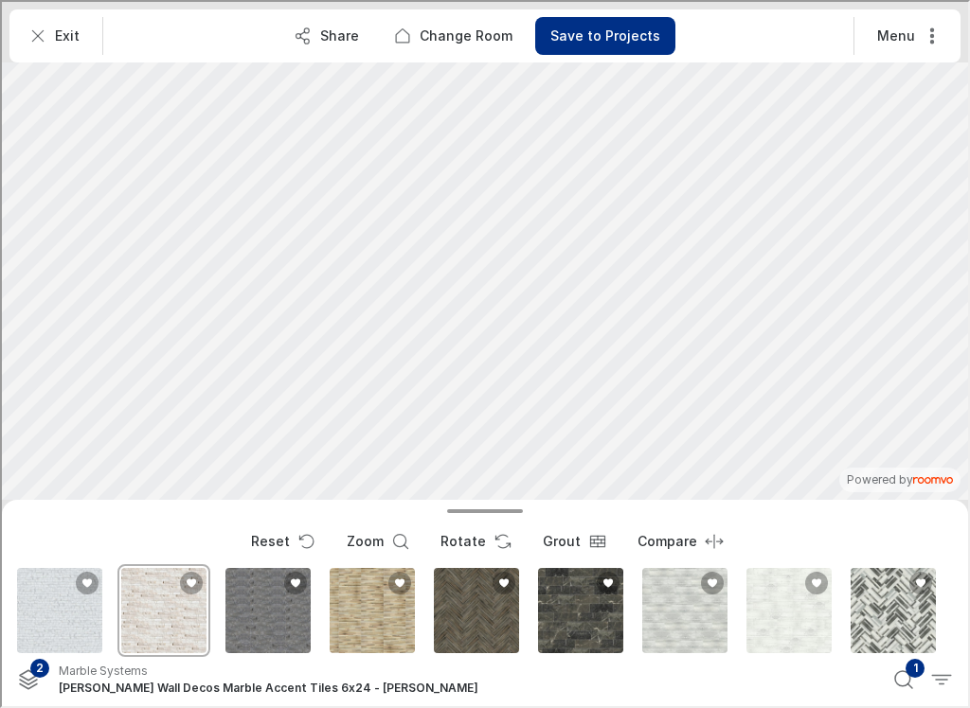
type input "Ledger stone"
click at [19, 677] on icon "See products applied in the visualizer" at bounding box center [26, 678] width 23 height 23
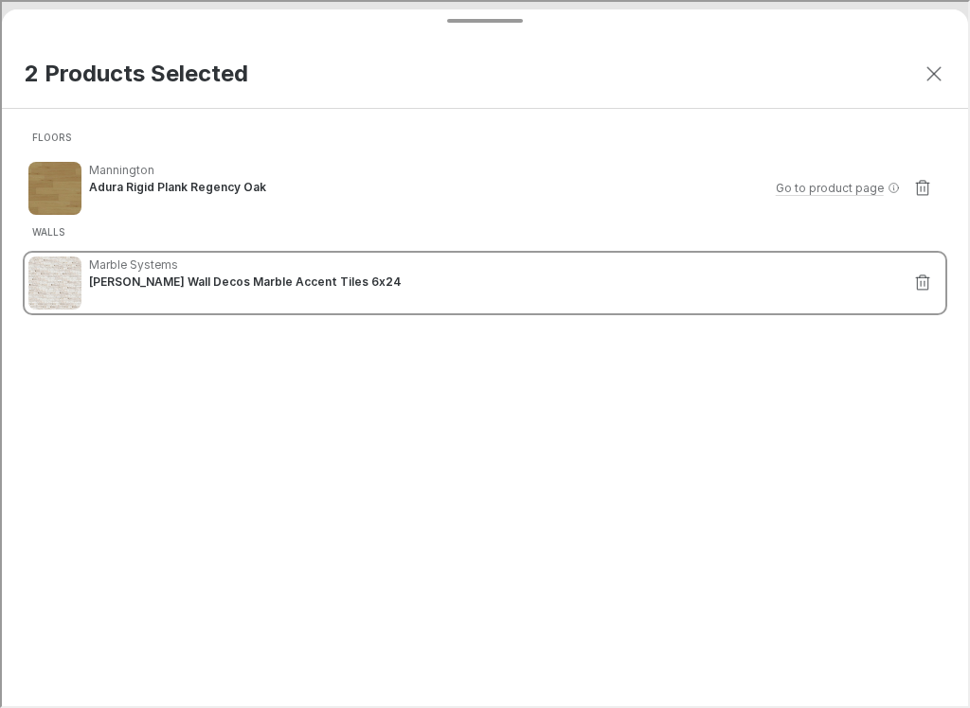
click at [203, 282] on h4 "[PERSON_NAME] Wall Decos Marble Accent Tiles 6x24" at bounding box center [492, 280] width 811 height 17
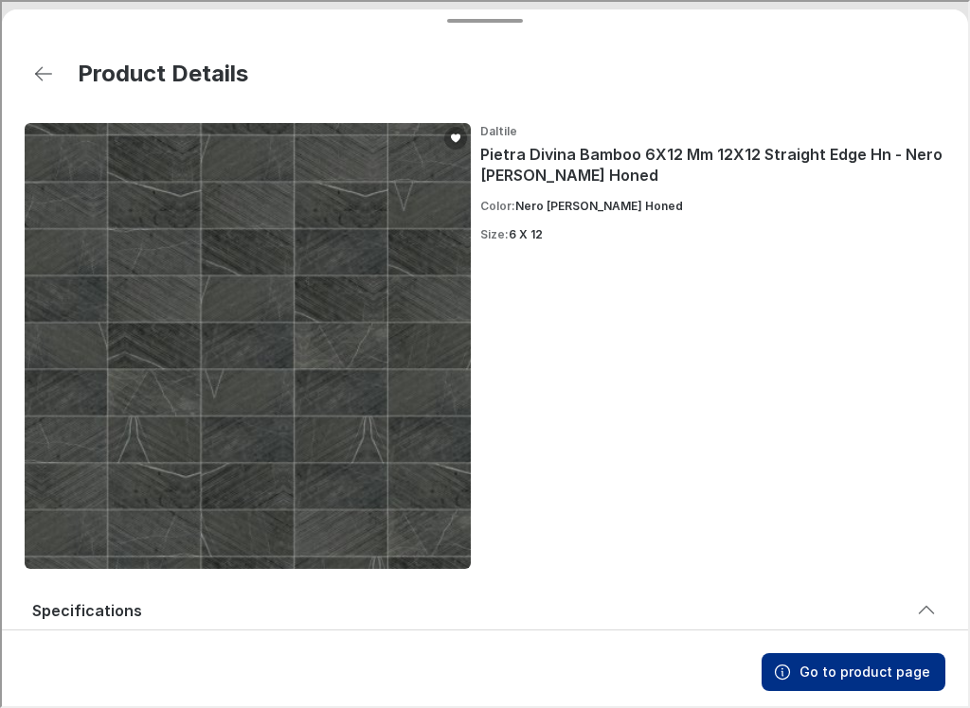
click at [25, 66] on button "Go to previous page" at bounding box center [42, 72] width 38 height 38
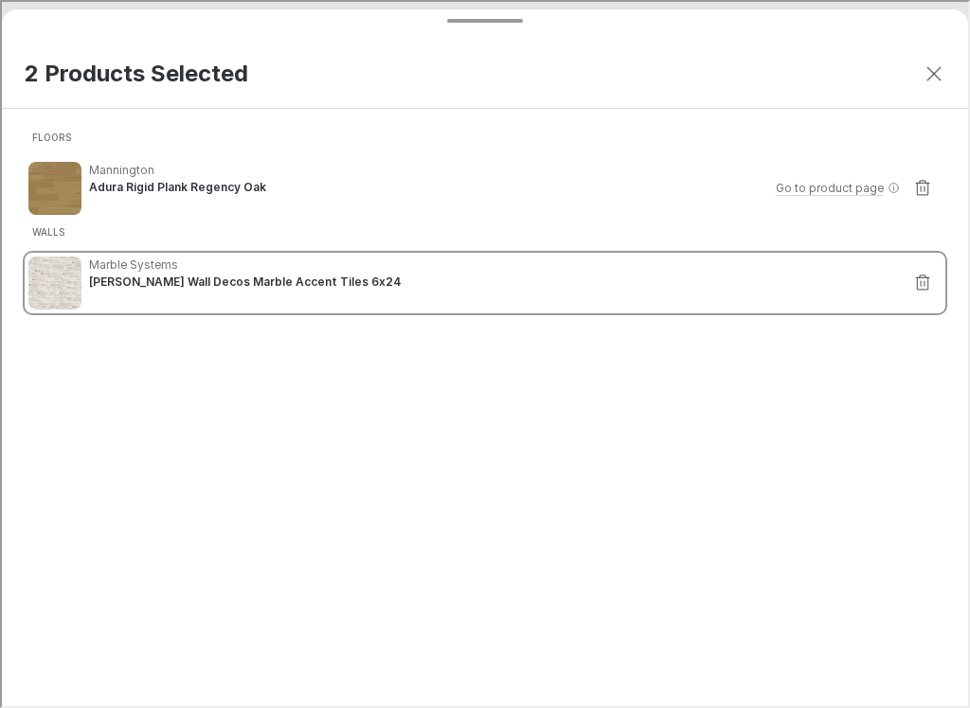
click at [232, 280] on h4 "[PERSON_NAME] Wall Decos Marble Accent Tiles 6x24" at bounding box center [492, 280] width 811 height 17
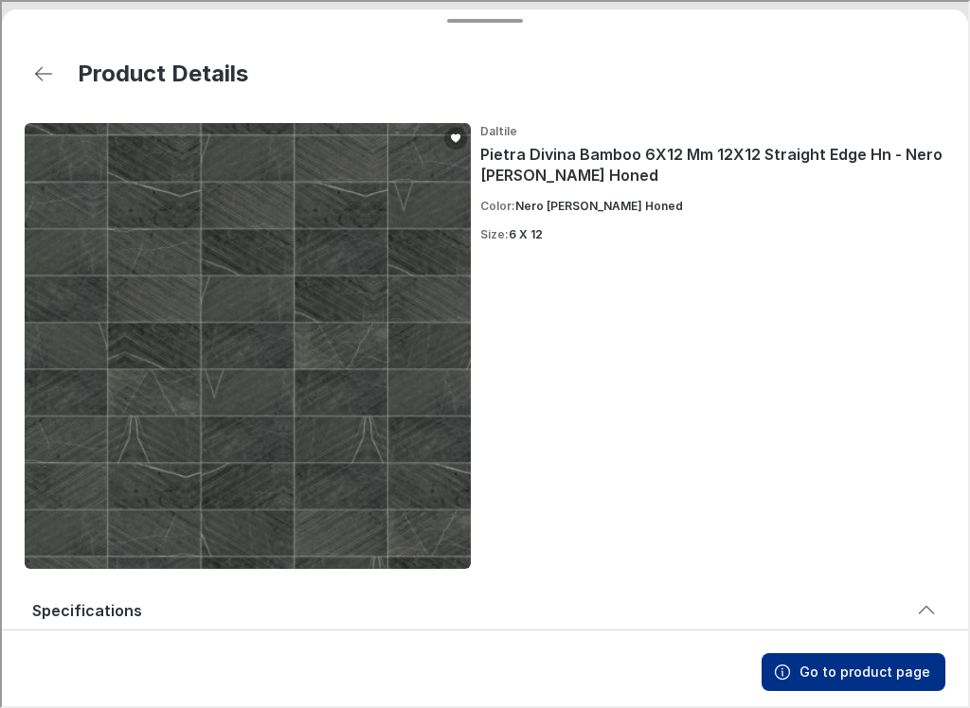
scroll to position [-4, 0]
click at [27, 60] on button "Go to previous page" at bounding box center [42, 72] width 38 height 38
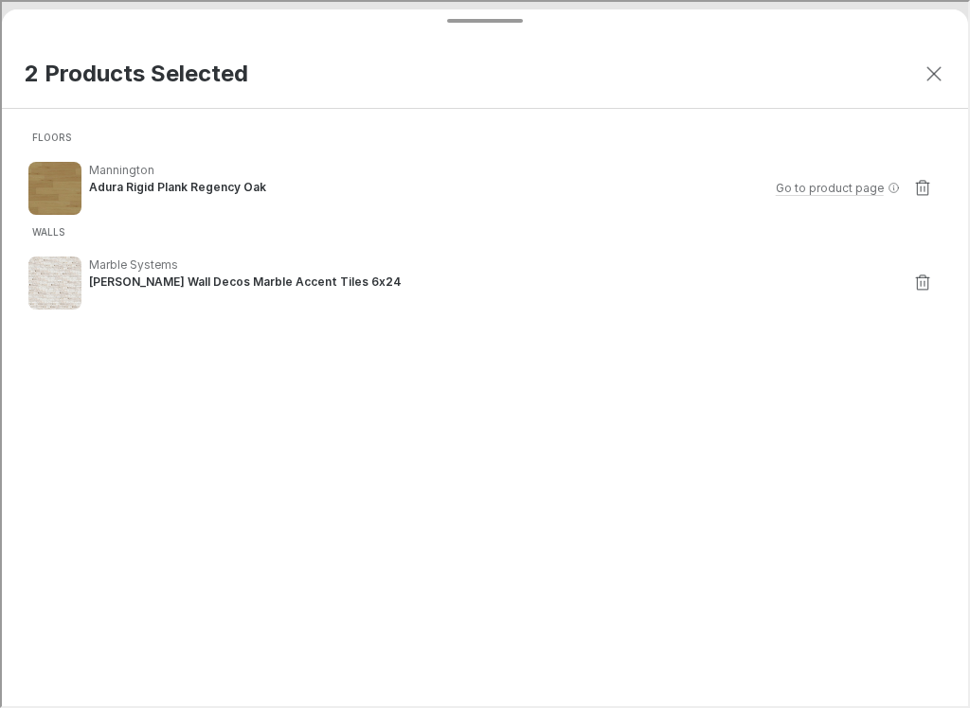
scroll to position [0, 0]
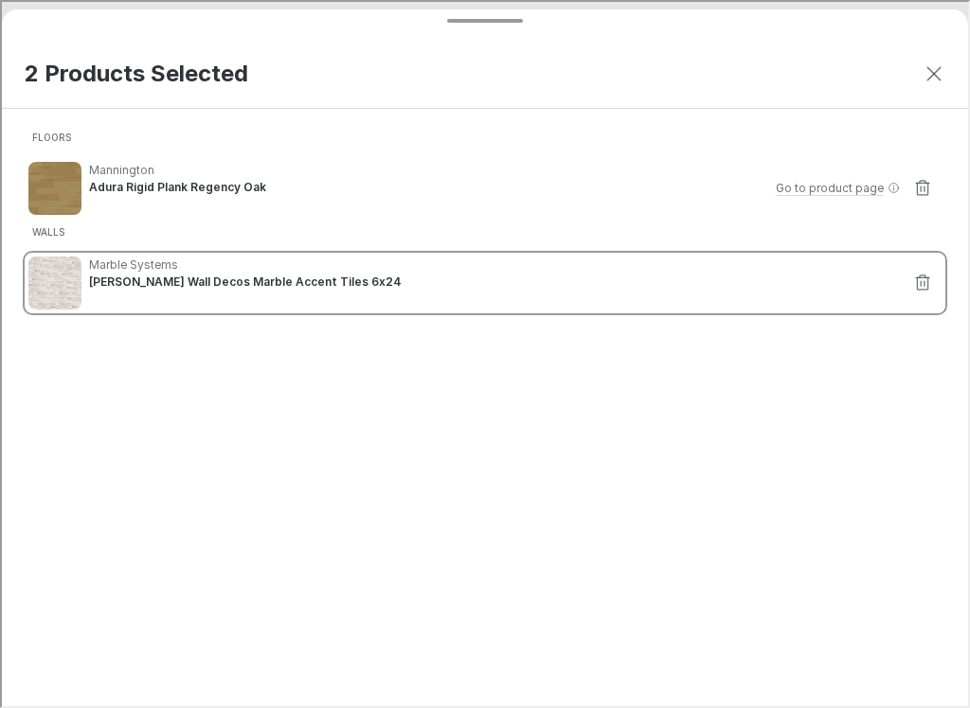
click at [121, 282] on h4 "[PERSON_NAME] Wall Decos Marble Accent Tiles 6x24" at bounding box center [492, 280] width 811 height 17
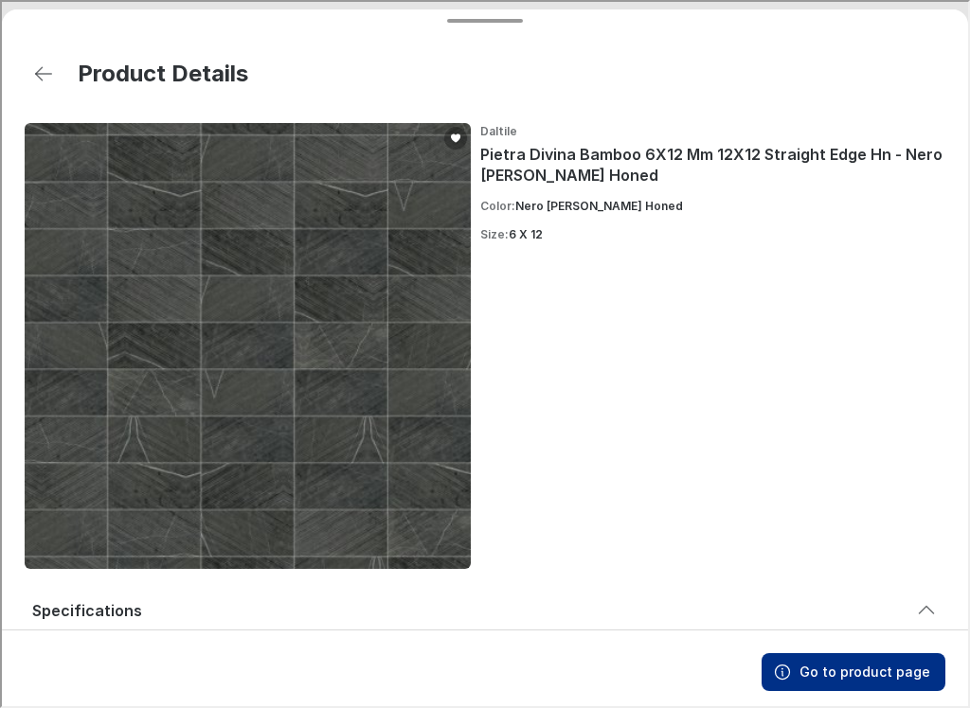
click at [25, 69] on button "Go to previous page" at bounding box center [42, 72] width 38 height 38
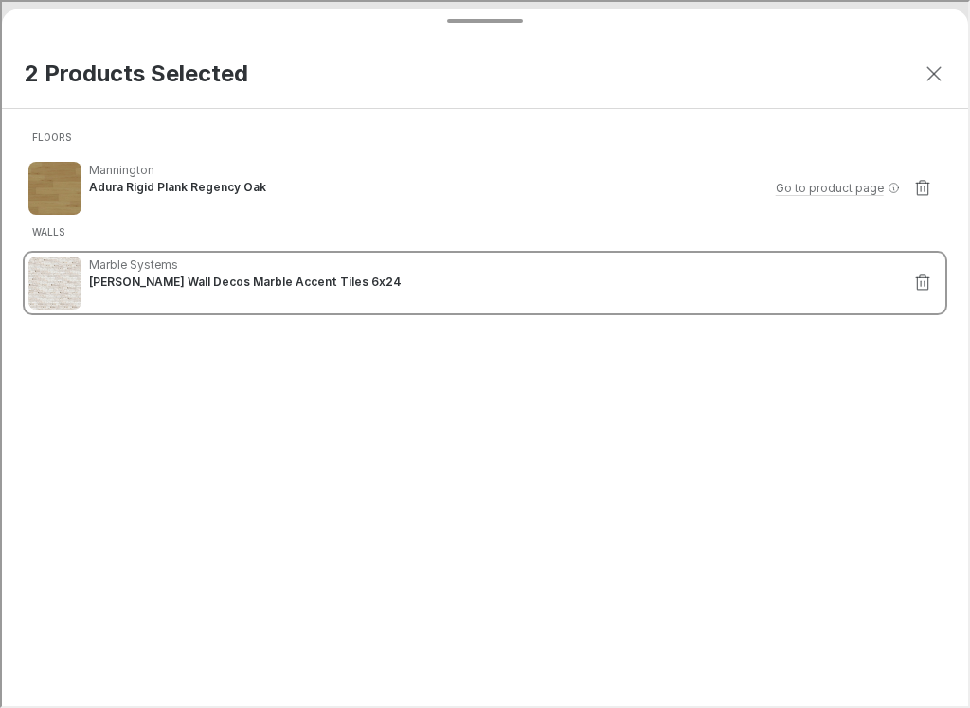
click at [94, 310] on div "0 Marble Systems [PERSON_NAME] Wall Decos Marble Accent Tiles 6x24" at bounding box center [483, 281] width 921 height 61
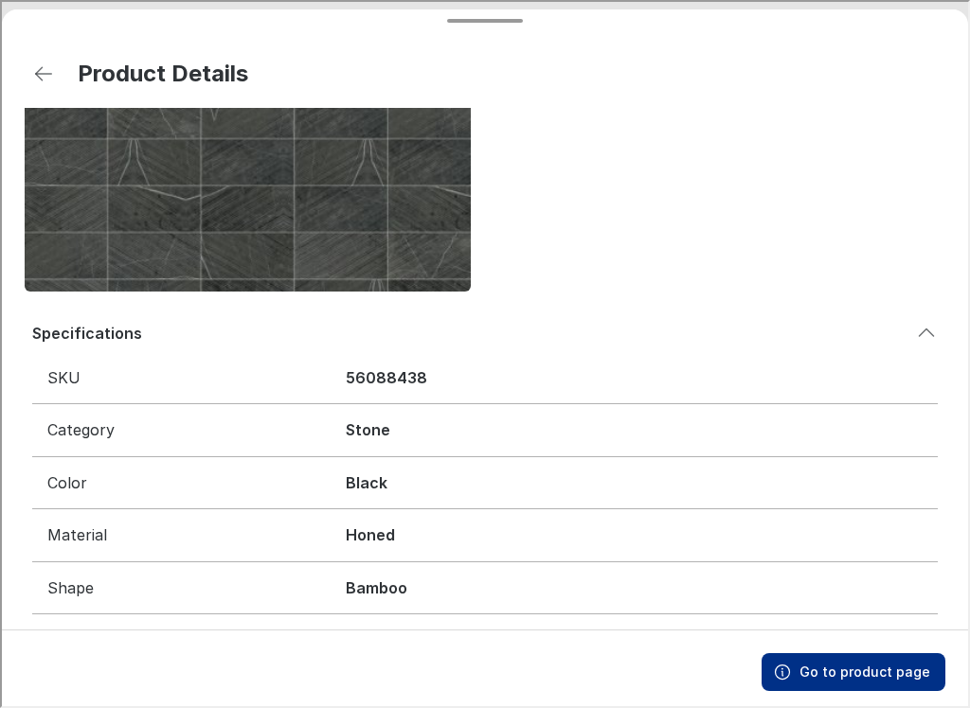
scroll to position [285, 0]
click at [29, 74] on button "Go to previous page" at bounding box center [42, 72] width 38 height 38
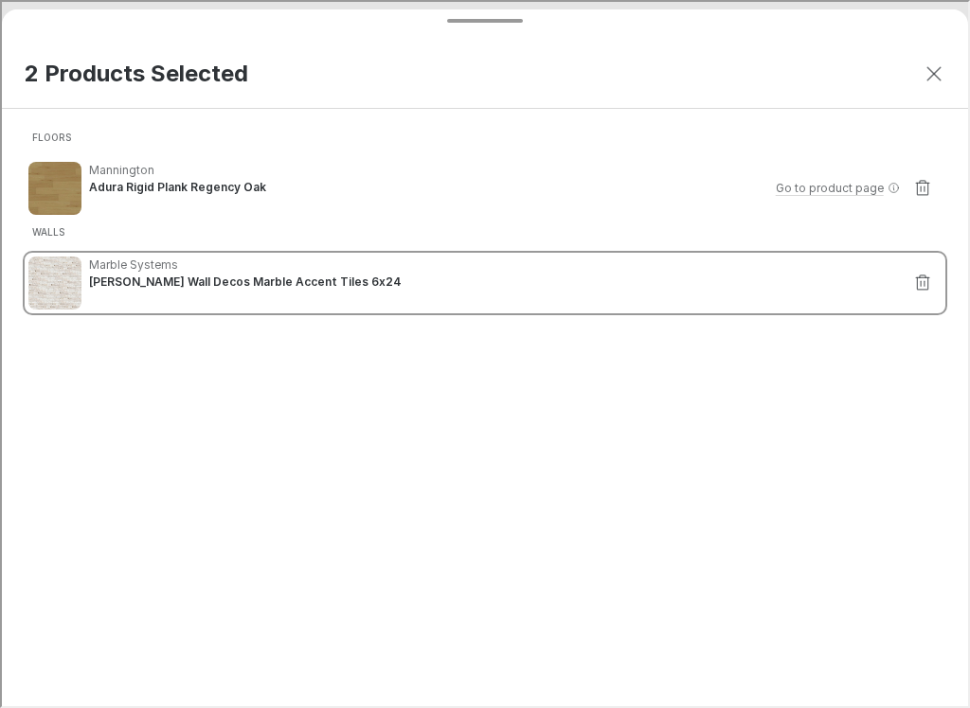
click at [41, 296] on img at bounding box center [53, 281] width 53 height 53
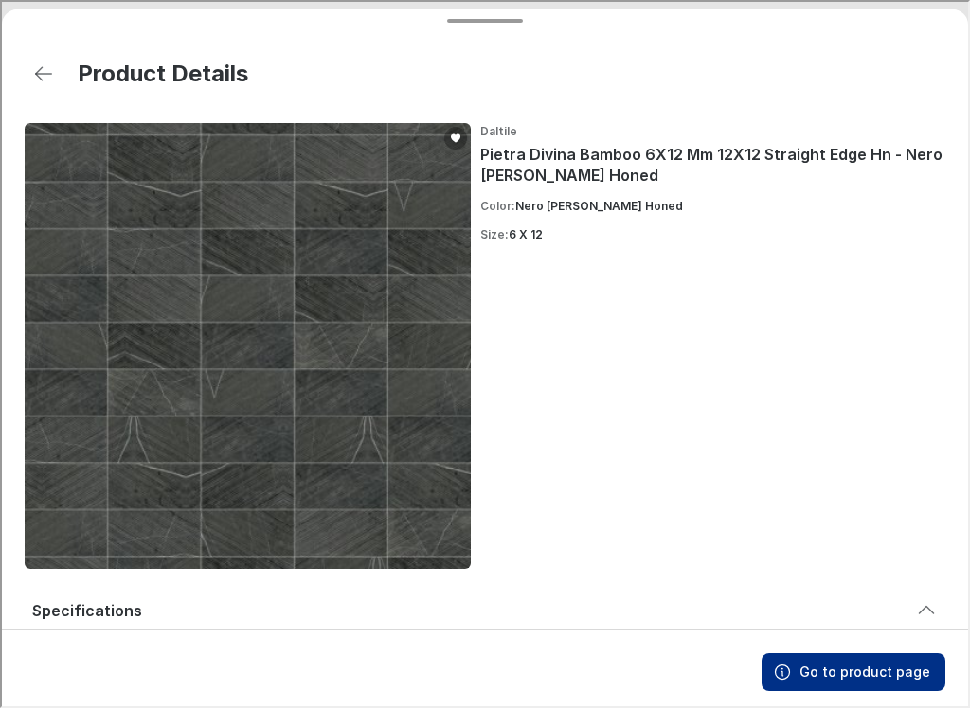
scroll to position [238, 0]
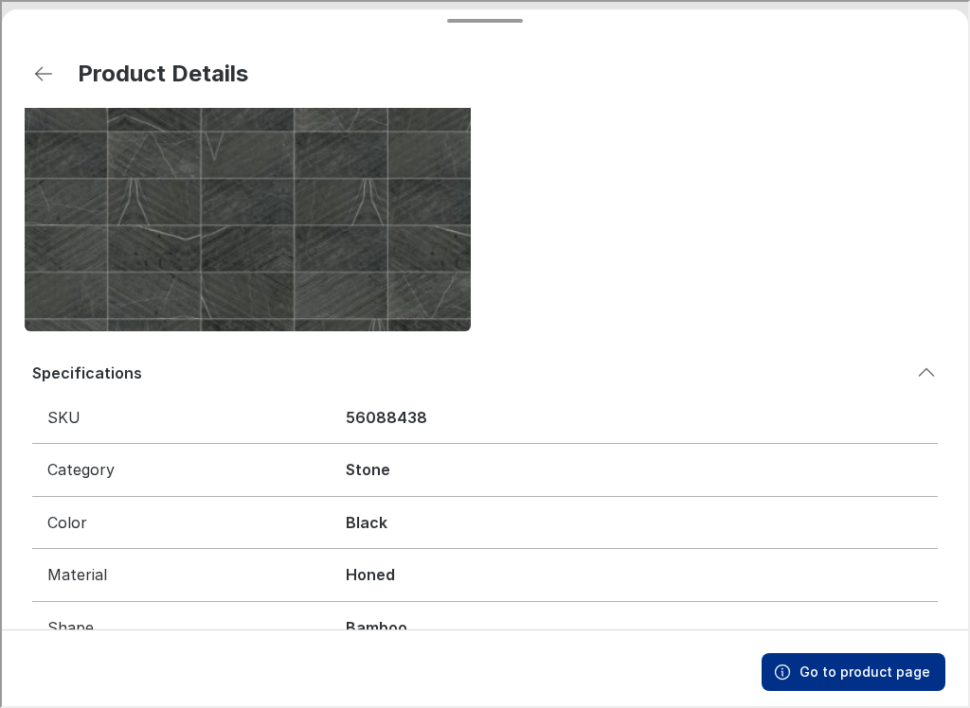
click at [57, 62] on button "Go to previous page" at bounding box center [42, 72] width 38 height 38
